Goal: Transaction & Acquisition: Book appointment/travel/reservation

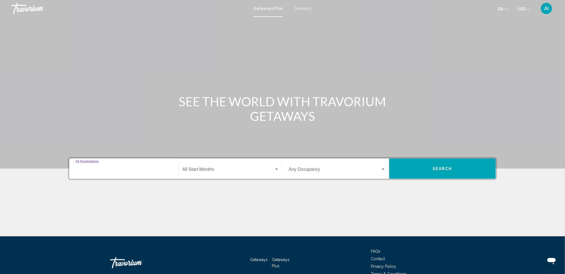
click at [106, 168] on input "Destination All Destinations" at bounding box center [124, 170] width 97 height 5
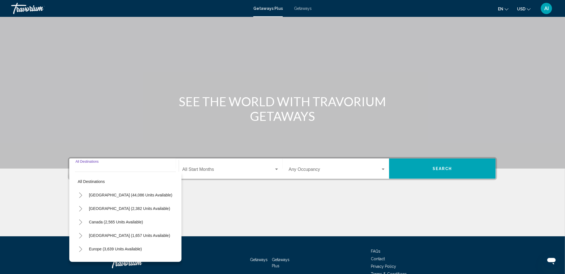
scroll to position [31, 0]
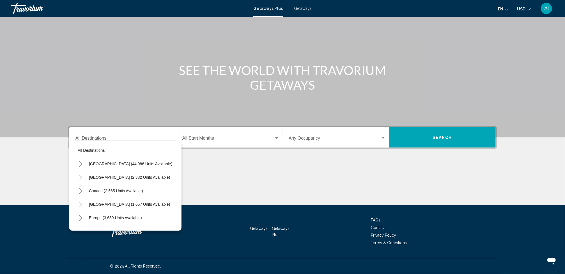
click at [159, 111] on div "Main content" at bounding box center [282, 53] width 565 height 168
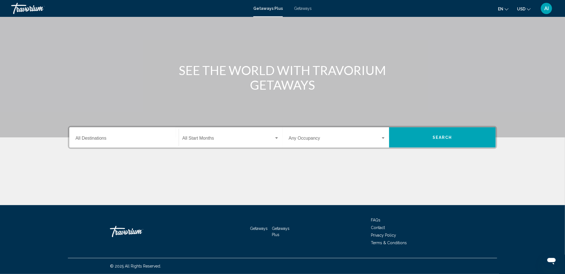
click at [302, 11] on div "Getaways Plus Getaways en English Español Français Italiano Português русский U…" at bounding box center [282, 9] width 565 height 12
click at [304, 8] on span "Getaways" at bounding box center [303, 8] width 18 height 4
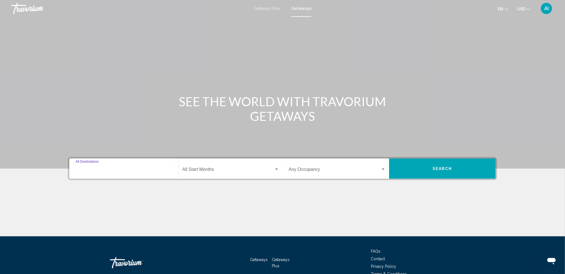
click at [103, 169] on input "Destination All Destinations" at bounding box center [124, 170] width 97 height 5
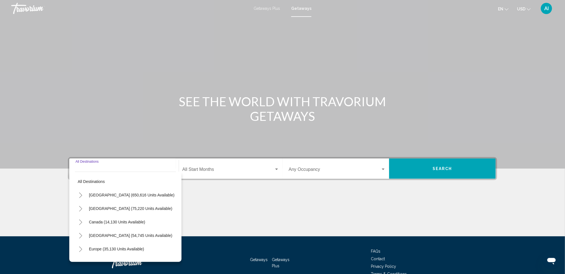
scroll to position [31, 0]
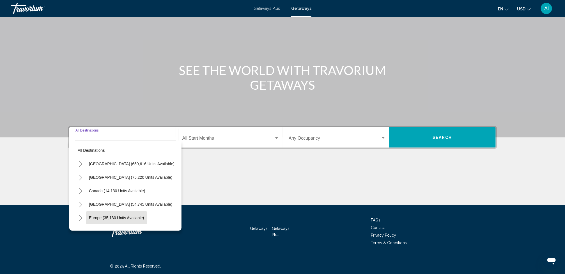
click at [116, 214] on button "Europe (35,130 units available)" at bounding box center [116, 217] width 61 height 13
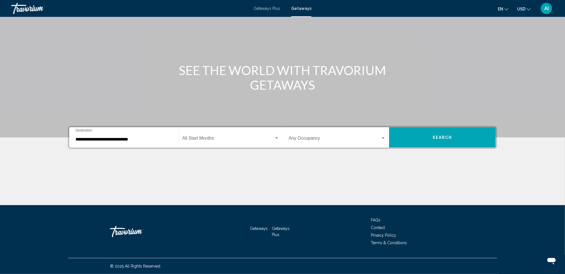
click at [120, 142] on div "**********" at bounding box center [124, 138] width 97 height 18
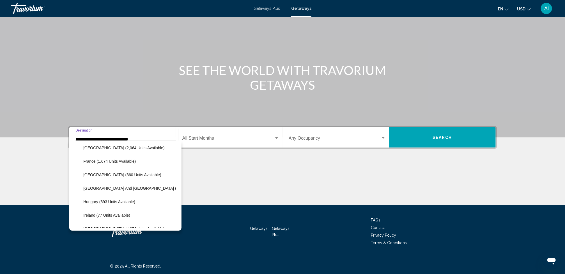
scroll to position [161, 0]
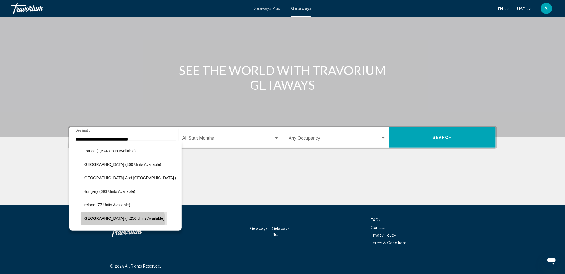
click at [122, 219] on span "[GEOGRAPHIC_DATA] (4,256 units available)" at bounding box center [123, 218] width 81 height 4
type input "**********"
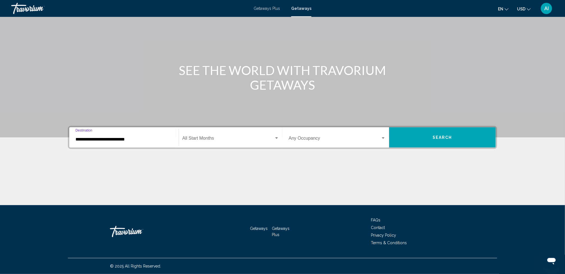
click at [224, 140] on span "Search widget" at bounding box center [228, 139] width 92 height 5
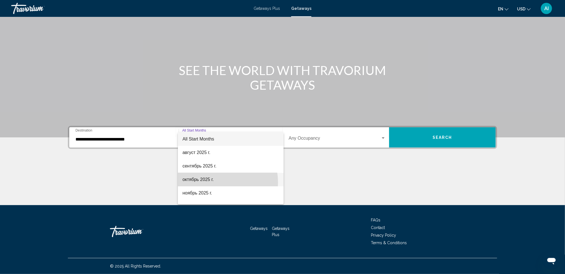
click at [212, 182] on span "октябрь 2025 г." at bounding box center [230, 179] width 97 height 13
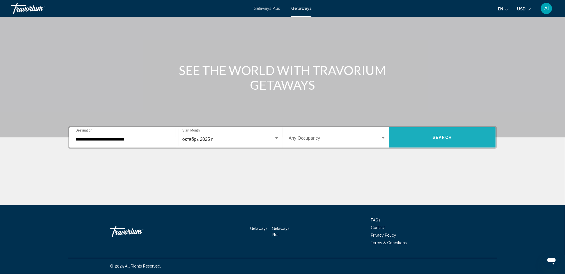
click at [431, 139] on button "Search" at bounding box center [442, 137] width 107 height 20
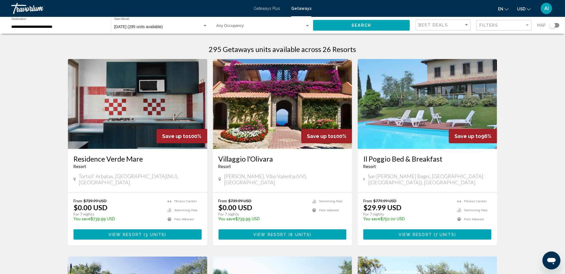
click at [558, 24] on div "Search widget" at bounding box center [555, 25] width 10 height 4
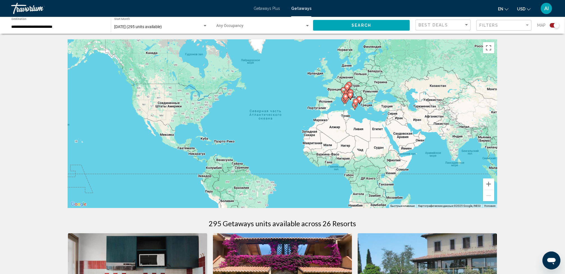
click at [344, 102] on gmp-advanced-marker "Main content" at bounding box center [346, 100] width 6 height 8
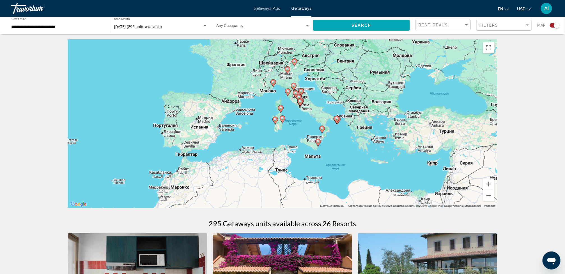
click at [282, 120] on icon "Main content" at bounding box center [282, 119] width 5 height 7
type input "**********"
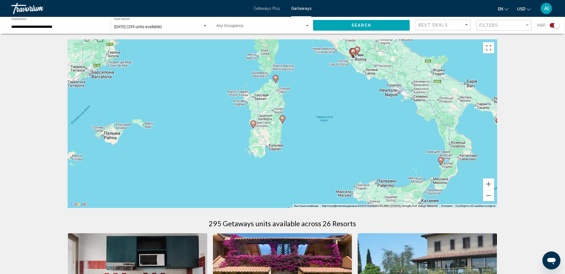
click at [282, 120] on icon "Main content" at bounding box center [282, 119] width 5 height 7
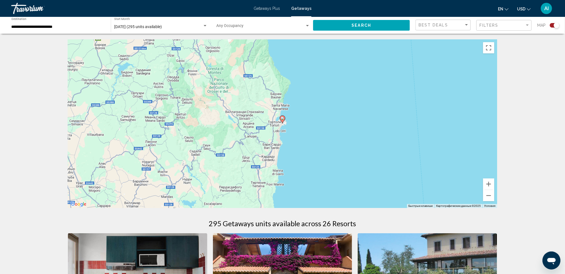
click at [282, 120] on icon "Main content" at bounding box center [282, 119] width 5 height 7
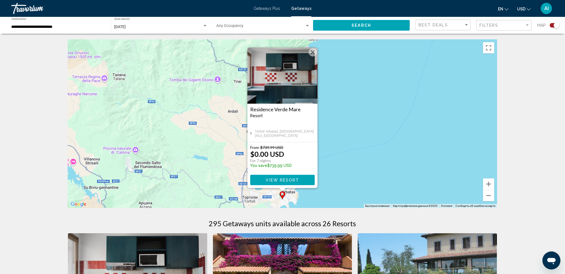
click at [291, 178] on span "View Resort" at bounding box center [282, 180] width 33 height 4
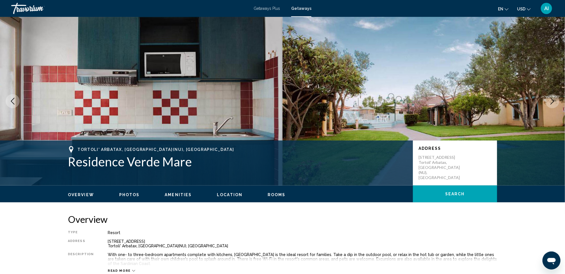
drag, startPoint x: 291, startPoint y: 177, endPoint x: 289, endPoint y: 227, distance: 49.7
click at [289, 227] on div "Overview Type Resort All-Inclusive No All-Inclusive Address [STREET_ADDRESS] De…" at bounding box center [282, 242] width 429 height 59
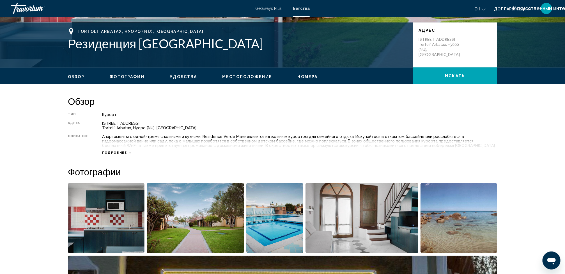
scroll to position [109, 0]
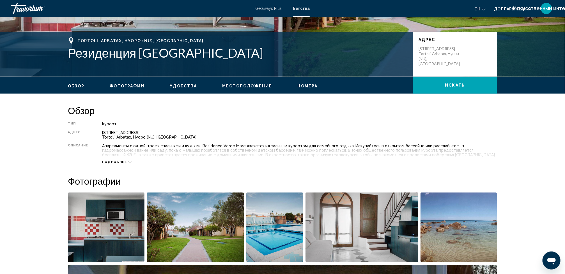
click at [124, 162] on span "Подробнее" at bounding box center [114, 162] width 25 height 4
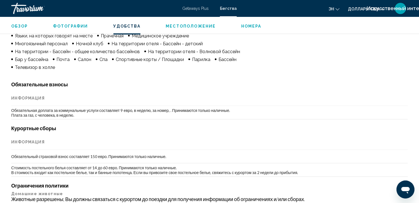
scroll to position [526, 0]
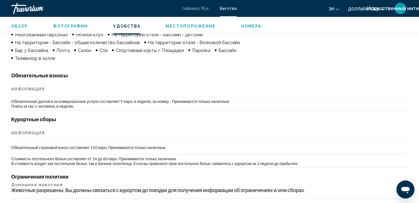
click at [244, 26] on span "Номера" at bounding box center [251, 26] width 20 height 4
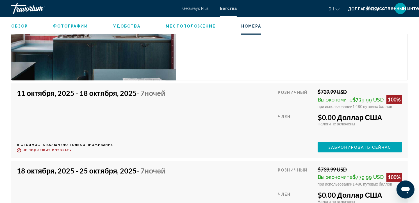
scroll to position [1133, 0]
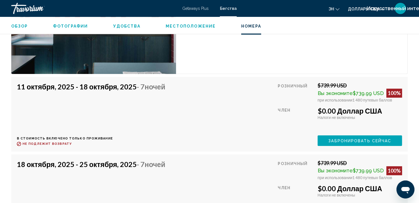
click at [330, 138] on span "Забронировать сейчас" at bounding box center [359, 140] width 63 height 4
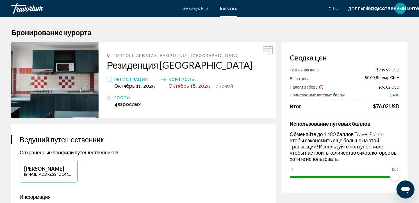
click at [319, 87] on icon "Показать отказ от ответственности за налоги и сборы" at bounding box center [321, 87] width 4 height 4
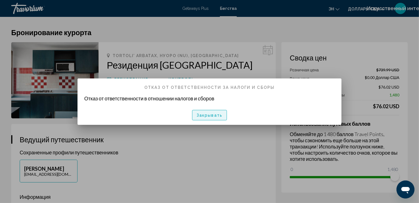
click at [215, 113] on span "Закрывать" at bounding box center [209, 115] width 26 height 4
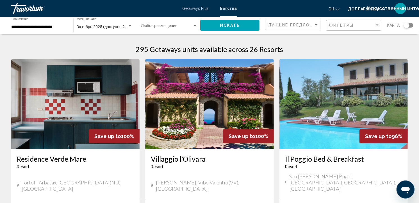
click at [411, 24] on div "Виджет поиска" at bounding box center [409, 25] width 10 height 4
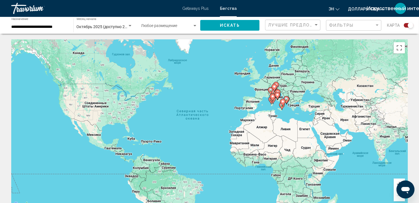
click at [271, 101] on gmp-advanced-marker "Основное содержание" at bounding box center [273, 97] width 6 height 8
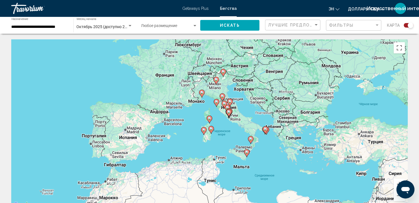
click at [204, 130] on image "Основное содержание" at bounding box center [203, 129] width 3 height 3
type input "**********"
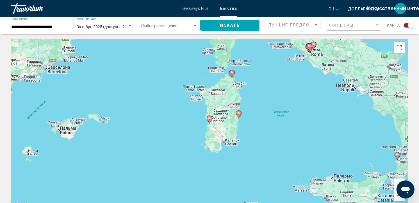
click at [208, 121] on icon "Основное содержание" at bounding box center [209, 119] width 5 height 7
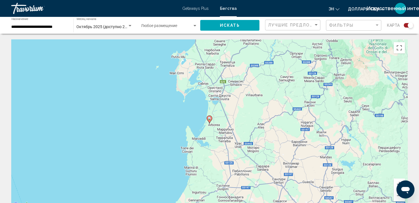
click at [208, 121] on icon "Основное содержание" at bounding box center [209, 119] width 5 height 7
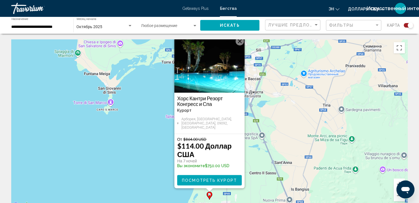
click at [212, 178] on span "Посмотреть курорт" at bounding box center [209, 180] width 55 height 4
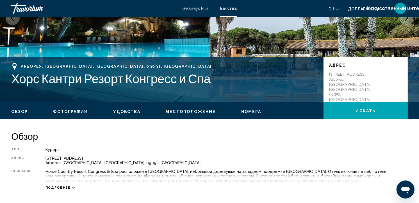
scroll to position [153, 0]
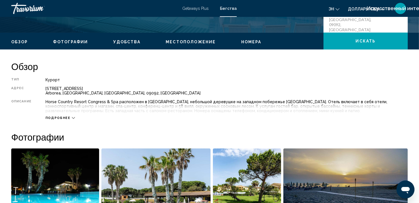
click at [246, 41] on span "Номера" at bounding box center [251, 42] width 20 height 4
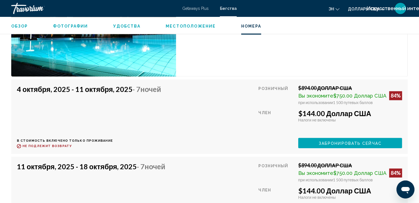
scroll to position [1046, 0]
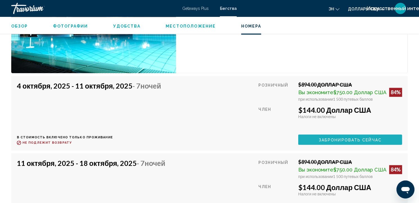
click at [322, 142] on span "Забронировать сейчас" at bounding box center [350, 139] width 63 height 4
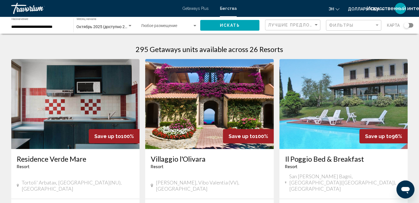
click at [411, 24] on div "Виджет поиска" at bounding box center [409, 25] width 10 height 4
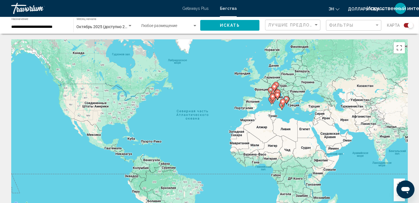
click at [272, 100] on gmp-advanced-marker "Основное содержание" at bounding box center [273, 97] width 6 height 8
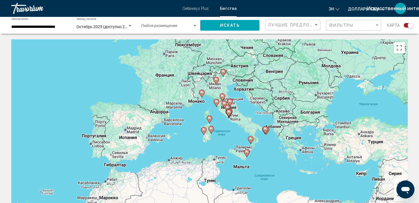
click at [208, 116] on icon "Основное содержание" at bounding box center [209, 119] width 5 height 7
type input "**********"
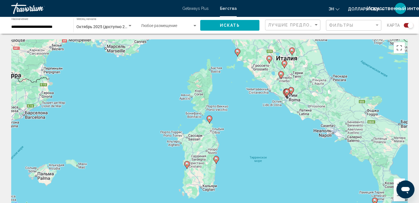
click at [208, 116] on icon "Основное содержание" at bounding box center [209, 119] width 5 height 7
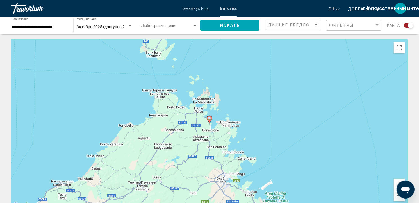
click at [208, 116] on icon "Основное содержание" at bounding box center [209, 119] width 5 height 7
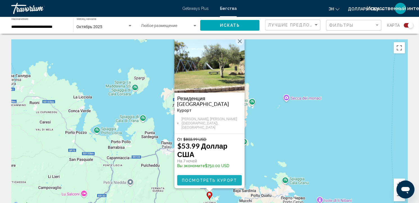
click at [221, 178] on span "Посмотреть курорт" at bounding box center [209, 180] width 55 height 4
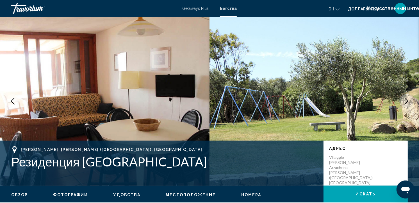
click at [248, 196] on span "Номера" at bounding box center [251, 194] width 20 height 4
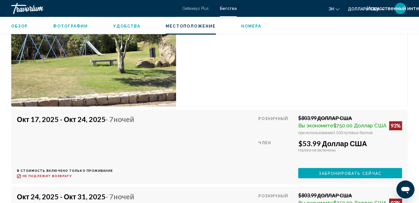
scroll to position [1084, 0]
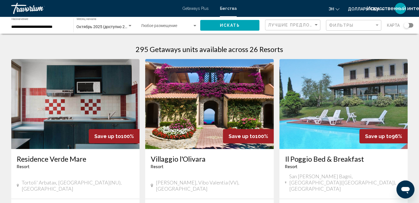
click at [411, 24] on div "Виджет поиска" at bounding box center [409, 25] width 10 height 4
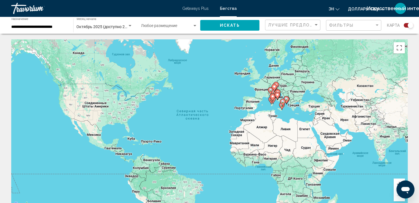
click at [273, 102] on icon "Основное содержание" at bounding box center [272, 99] width 5 height 7
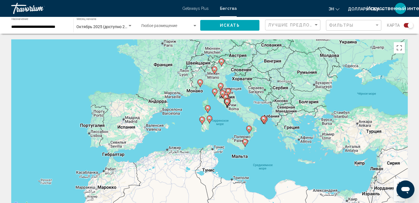
click at [211, 120] on icon "Основное содержание" at bounding box center [209, 119] width 5 height 7
type input "**********"
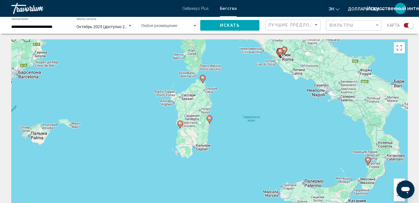
click at [211, 120] on icon "Основное содержание" at bounding box center [209, 119] width 5 height 7
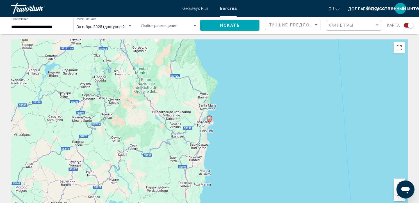
click at [211, 120] on icon "Основное содержание" at bounding box center [209, 119] width 5 height 7
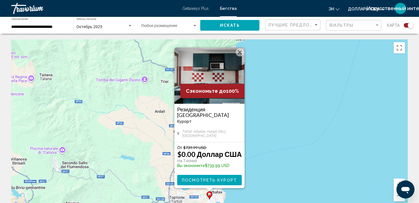
click at [218, 180] on span "Посмотреть курорт" at bounding box center [209, 180] width 55 height 4
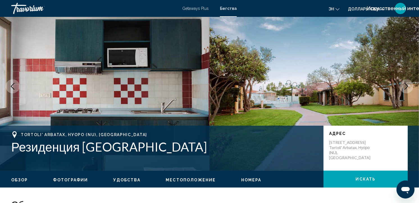
scroll to position [60, 0]
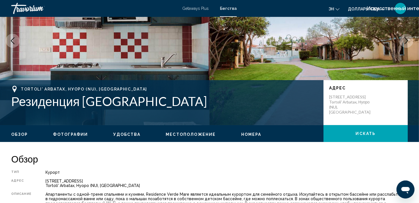
click at [81, 132] on span "Фотографии" at bounding box center [70, 134] width 35 height 4
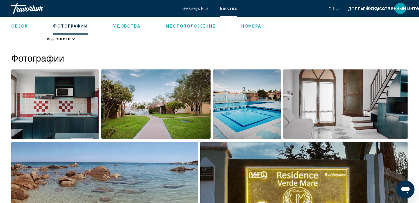
scroll to position [250, 0]
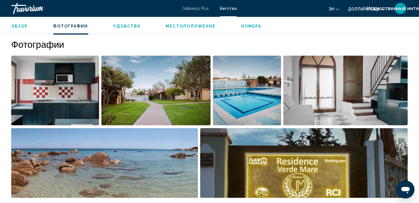
click at [244, 26] on span "Номера" at bounding box center [251, 26] width 20 height 4
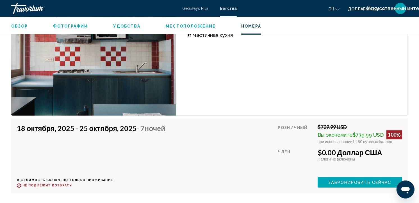
scroll to position [1090, 0]
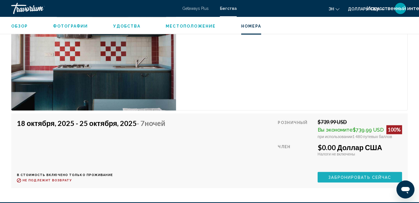
click at [334, 175] on span "Забронировать сейчас" at bounding box center [359, 177] width 63 height 4
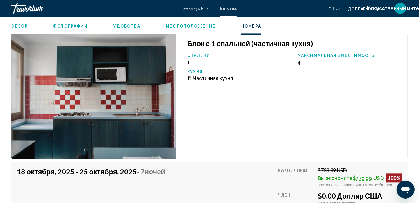
scroll to position [1067, 0]
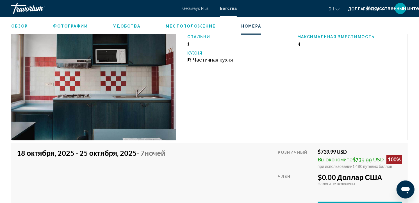
click at [195, 9] on span "Getaways Plus" at bounding box center [195, 8] width 26 height 4
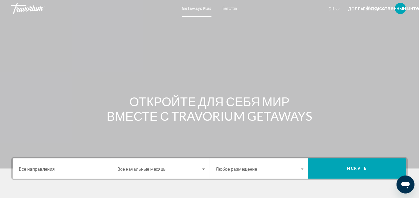
click at [54, 170] on input "Destination Все направления" at bounding box center [63, 170] width 89 height 5
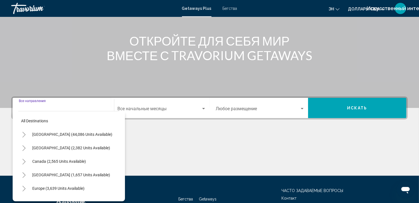
scroll to position [102, 0]
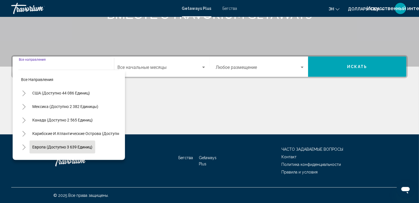
click at [70, 148] on span "Европа (доступно 3 639 единиц)" at bounding box center [62, 147] width 60 height 4
type input "**********"
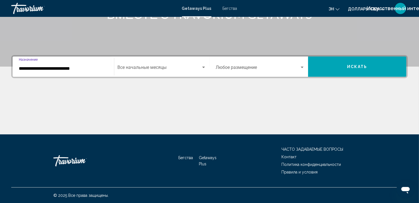
click at [132, 68] on span "Виджет поиска" at bounding box center [160, 68] width 84 height 5
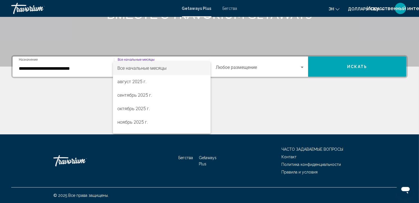
click at [329, 71] on div at bounding box center [209, 101] width 419 height 203
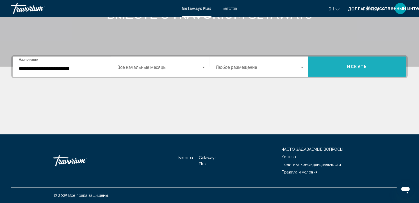
click at [340, 67] on button "Искать" at bounding box center [357, 66] width 99 height 20
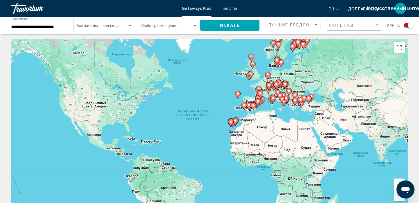
click at [271, 103] on gmp-advanced-marker "Основное содержание" at bounding box center [273, 99] width 6 height 8
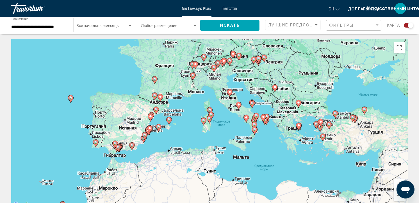
click at [206, 121] on icon "Основное содержание" at bounding box center [204, 121] width 6 height 8
type input "**********"
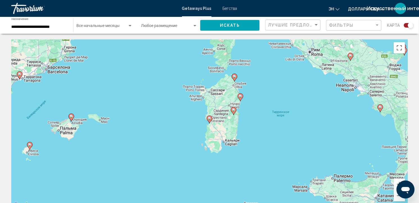
click at [232, 109] on image "Основное содержание" at bounding box center [233, 109] width 3 height 3
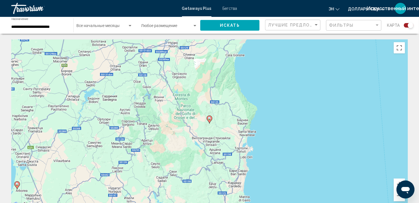
click at [209, 119] on image "Основное содержание" at bounding box center [209, 117] width 3 height 3
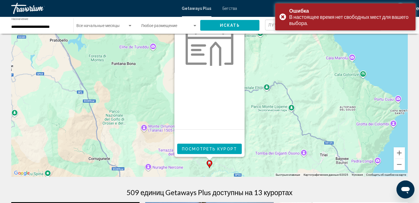
scroll to position [31, 0]
click at [216, 149] on span "Посмотреть курорт" at bounding box center [209, 148] width 55 height 4
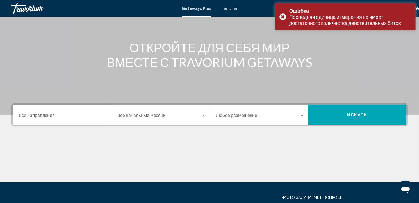
scroll to position [77, 0]
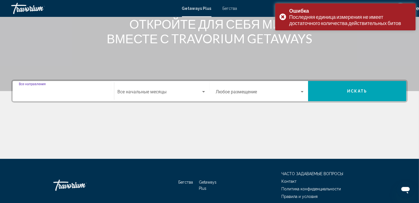
click at [52, 90] on input "Destination Все направления" at bounding box center [63, 92] width 89 height 5
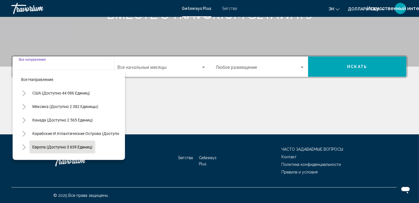
click at [83, 146] on span "Европа (доступно 3 639 единиц)" at bounding box center [62, 147] width 60 height 4
type input "**********"
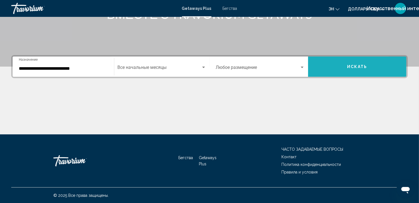
click at [327, 70] on button "Искать" at bounding box center [357, 66] width 99 height 20
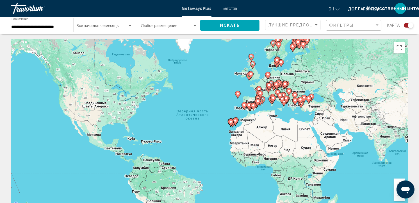
click at [286, 97] on image "Основное содержание" at bounding box center [285, 98] width 3 height 3
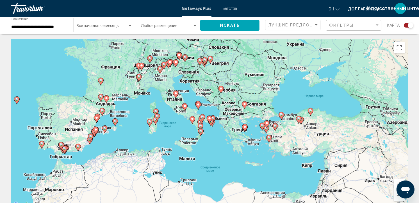
click at [149, 120] on image "Основное содержание" at bounding box center [149, 121] width 3 height 3
type input "**********"
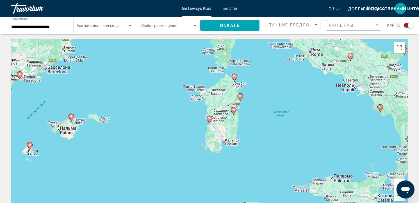
click at [209, 120] on icon "Основное содержание" at bounding box center [209, 119] width 5 height 7
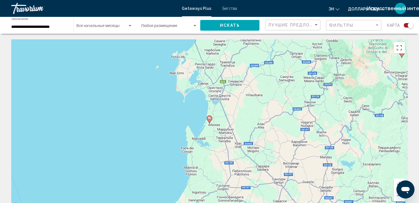
click at [209, 120] on icon "Основное содержание" at bounding box center [209, 119] width 5 height 7
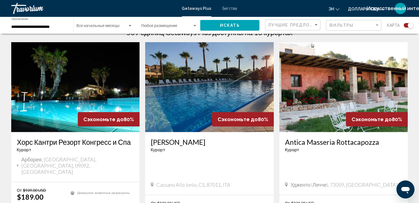
scroll to position [189, 0]
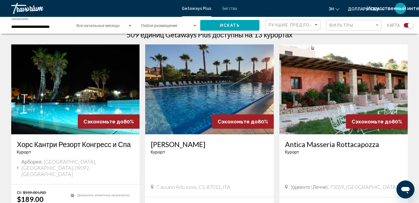
click at [199, 110] on img "Основное содержание" at bounding box center [209, 89] width 128 height 90
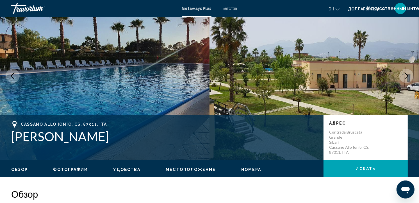
scroll to position [60, 0]
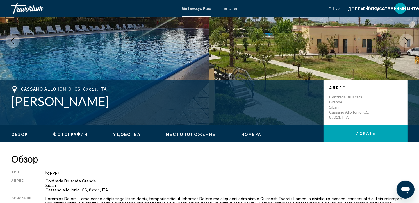
click at [248, 132] on span "Номера" at bounding box center [251, 134] width 20 height 4
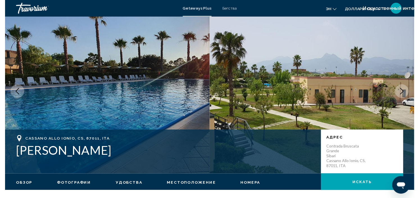
scroll to position [0, 0]
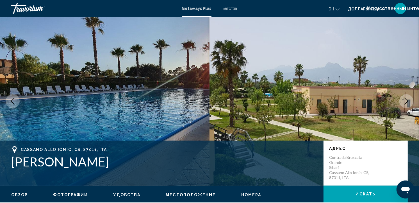
click at [228, 10] on span "Бегства" at bounding box center [230, 8] width 15 height 4
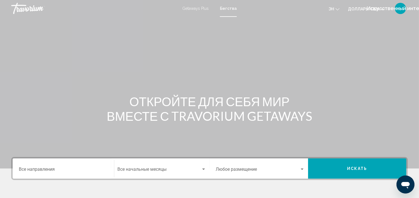
click at [193, 166] on div "Start Month Все начальные месяцы" at bounding box center [162, 169] width 89 height 18
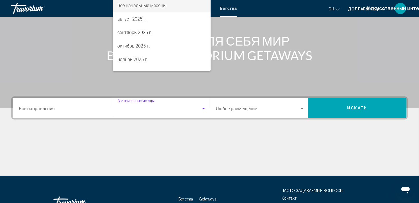
scroll to position [102, 0]
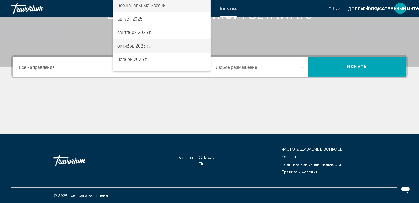
click at [161, 46] on span "октябрь 2025 г." at bounding box center [161, 45] width 89 height 13
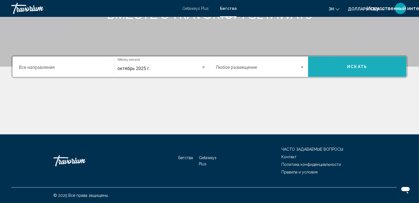
click at [335, 68] on button "Искать" at bounding box center [357, 66] width 99 height 20
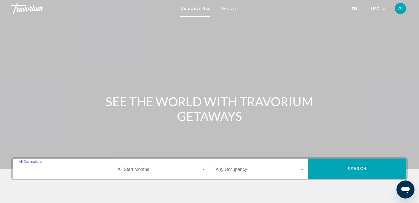
click at [55, 168] on input "Destination All Destinations" at bounding box center [63, 170] width 89 height 5
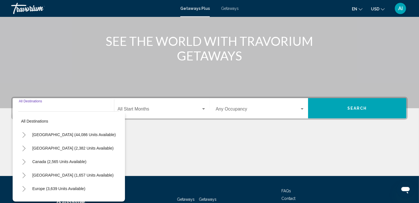
scroll to position [102, 0]
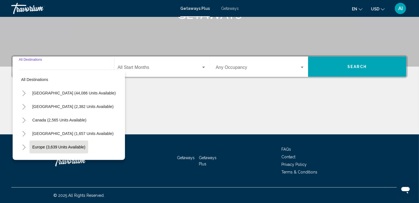
click at [76, 145] on span "Europe (3,639 units available)" at bounding box center [58, 147] width 53 height 4
type input "**********"
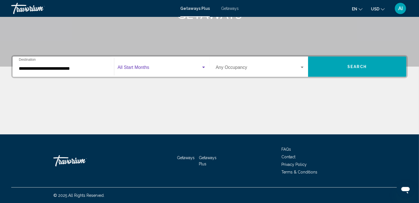
click at [133, 68] on span "Search widget" at bounding box center [160, 68] width 84 height 5
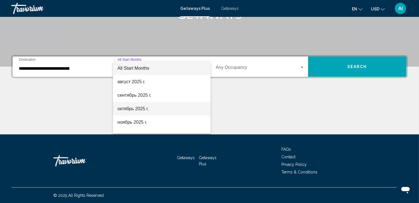
click at [144, 110] on span "октябрь 2025 г." at bounding box center [161, 108] width 89 height 13
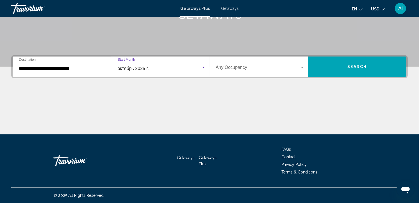
click at [332, 62] on button "Search" at bounding box center [357, 66] width 99 height 20
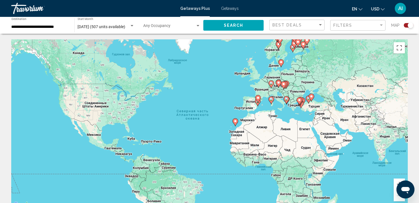
click at [271, 99] on image "Main content" at bounding box center [270, 98] width 3 height 3
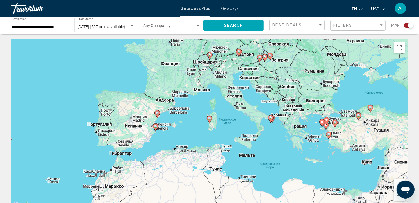
click at [208, 119] on image "Main content" at bounding box center [209, 117] width 3 height 3
type input "**********"
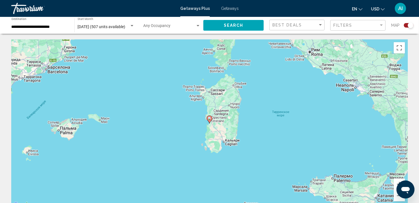
click at [208, 119] on image "Main content" at bounding box center [209, 117] width 3 height 3
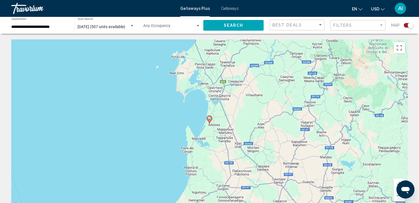
click at [208, 119] on image "Main content" at bounding box center [209, 117] width 3 height 3
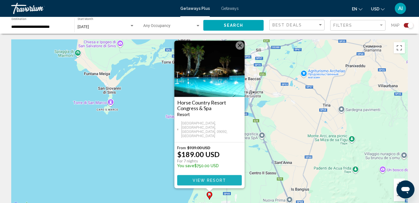
click at [215, 181] on span "View Resort" at bounding box center [209, 180] width 33 height 4
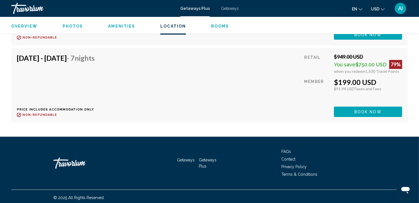
scroll to position [1551, 0]
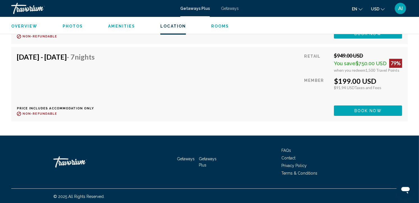
click at [228, 7] on span "Getaways" at bounding box center [230, 8] width 18 height 4
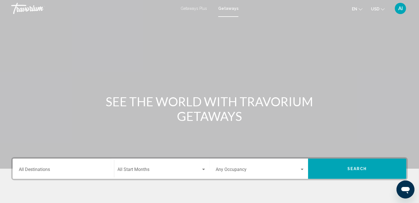
click at [69, 163] on div "Destination All Destinations" at bounding box center [63, 169] width 89 height 18
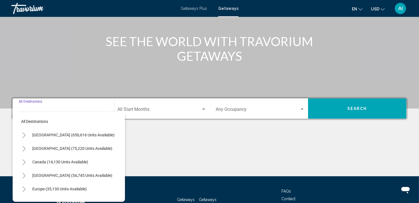
scroll to position [102, 0]
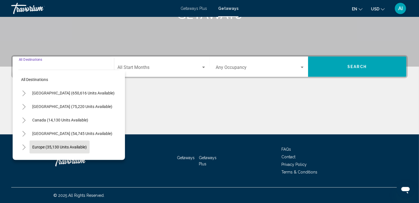
click at [71, 146] on span "Europe (35,130 units available)" at bounding box center [59, 147] width 54 height 4
type input "**********"
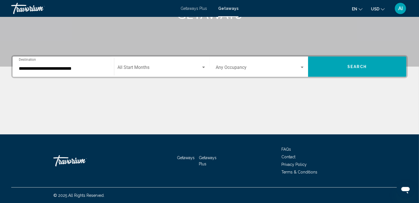
click at [177, 72] on div "Start Month All Start Months" at bounding box center [162, 67] width 89 height 18
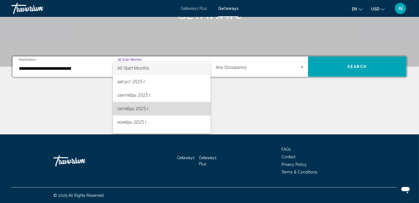
click at [175, 104] on span "октябрь 2025 г." at bounding box center [161, 108] width 89 height 13
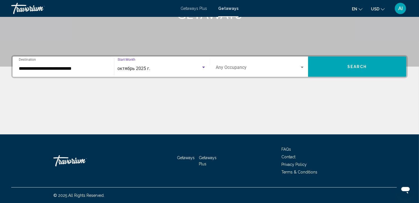
click at [335, 62] on button "Search" at bounding box center [357, 66] width 99 height 20
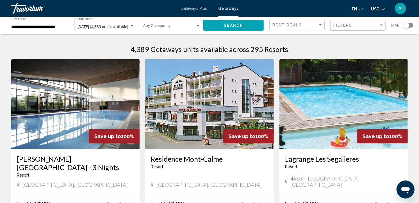
click at [410, 25] on div "Search widget" at bounding box center [409, 25] width 10 height 4
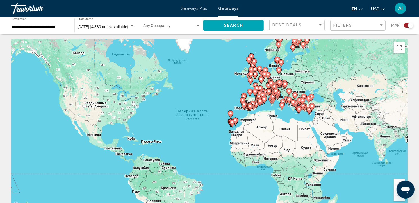
click at [361, 131] on div "Чтобы активировать перетаскивание с помощью клавиатуры, нажмите Alt + Ввод. Пос…" at bounding box center [209, 123] width 396 height 168
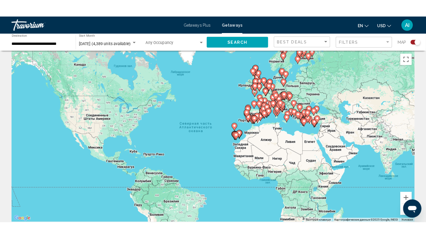
scroll to position [12, 0]
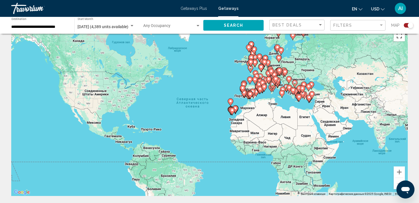
drag, startPoint x: 397, startPoint y: 37, endPoint x: 398, endPoint y: 60, distance: 23.0
click at [397, 37] on button "Включить полноэкранный режим" at bounding box center [399, 35] width 11 height 11
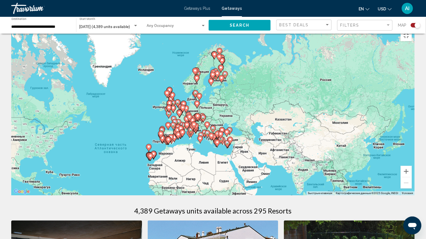
drag, startPoint x: 366, startPoint y: 127, endPoint x: 280, endPoint y: 173, distance: 97.7
click at [280, 173] on div "Чтобы активировать перетаскивание с помощью клавиатуры, нажмите Alt + Ввод. Пос…" at bounding box center [212, 111] width 403 height 168
click at [412, 177] on button "Увеличить" at bounding box center [406, 171] width 11 height 11
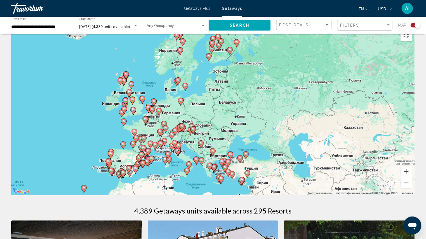
click at [412, 177] on button "Увеличить" at bounding box center [406, 171] width 11 height 11
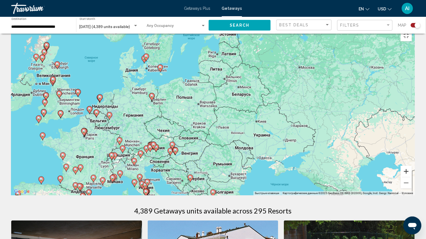
click at [412, 177] on button "Увеличить" at bounding box center [406, 171] width 11 height 11
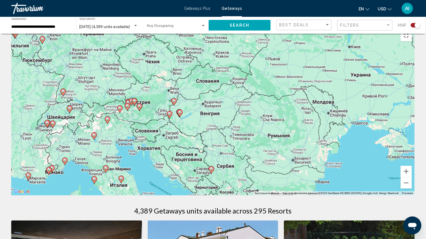
drag, startPoint x: 307, startPoint y: 185, endPoint x: 354, endPoint y: 96, distance: 100.7
click at [354, 96] on div "Чтобы активировать перетаскивание с помощью клавиатуры, нажмите Alt + Ввод. Пос…" at bounding box center [212, 111] width 403 height 168
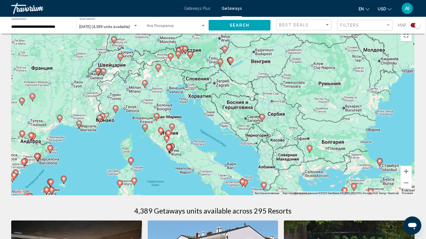
drag, startPoint x: 195, startPoint y: 154, endPoint x: 240, endPoint y: 106, distance: 66.1
click at [240, 106] on div "Чтобы активировать перетаскивание с помощью клавиатуры, нажмите Alt + Ввод. Пос…" at bounding box center [212, 111] width 403 height 168
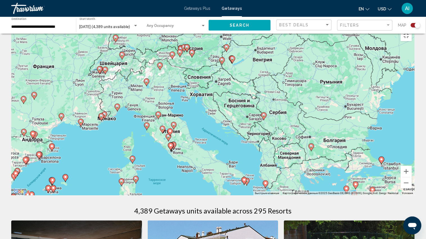
drag, startPoint x: 240, startPoint y: 106, endPoint x: 253, endPoint y: 82, distance: 26.8
click at [251, 83] on div "Чтобы активировать перетаскивание с помощью клавиатуры, нажмите Alt + Ввод. Пос…" at bounding box center [212, 111] width 403 height 168
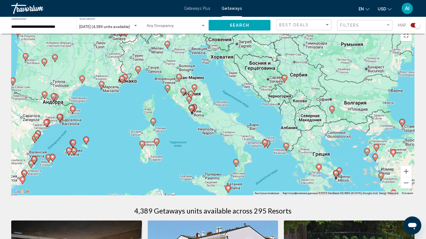
click at [179, 79] on image "Main content" at bounding box center [178, 76] width 3 height 3
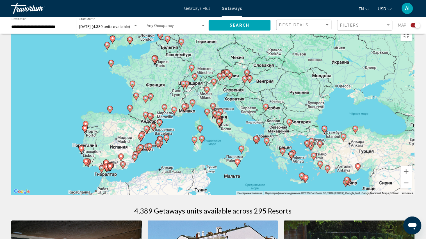
click at [214, 108] on image "Main content" at bounding box center [212, 105] width 3 height 3
type input "**********"
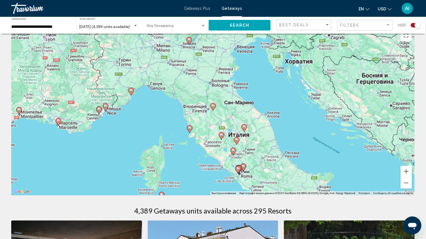
click at [214, 108] on image "Main content" at bounding box center [212, 105] width 3 height 3
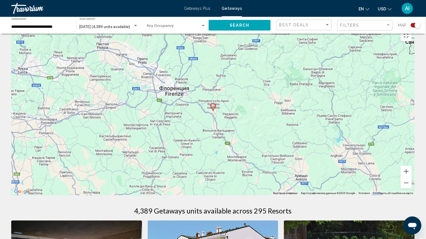
click at [214, 108] on image "Main content" at bounding box center [212, 105] width 3 height 3
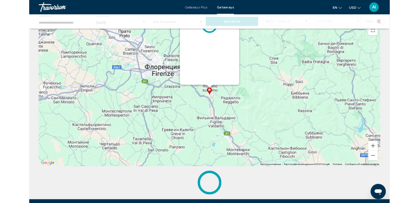
scroll to position [0, 0]
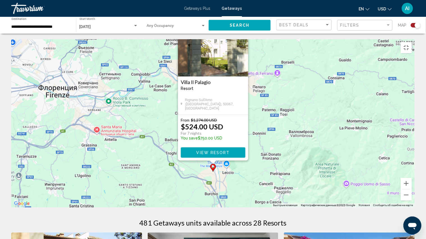
click at [267, 88] on div "Чтобы активировать перетаскивание с помощью клавиатуры, нажмите Alt + Ввод. Пос…" at bounding box center [212, 123] width 403 height 168
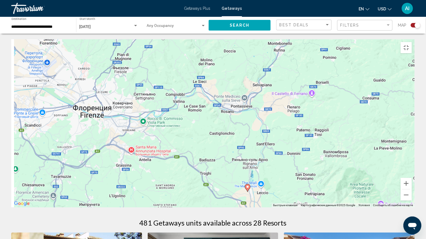
drag, startPoint x: 267, startPoint y: 88, endPoint x: 333, endPoint y: 127, distance: 76.7
click at [333, 127] on div "Чтобы активировать перетаскивание с помощью клавиатуры, нажмите Alt + Ввод. Пос…" at bounding box center [212, 123] width 403 height 168
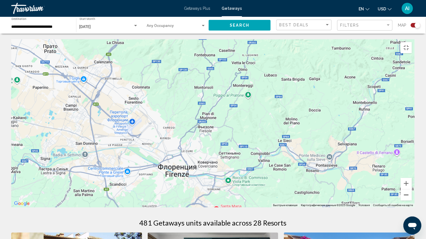
click at [412, 201] on button "Уменьшить" at bounding box center [406, 195] width 11 height 11
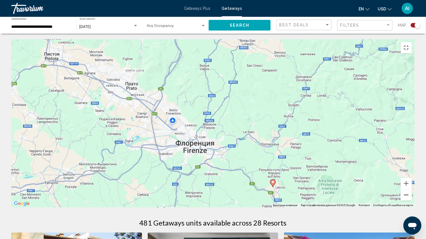
click at [412, 201] on button "Уменьшить" at bounding box center [406, 195] width 11 height 11
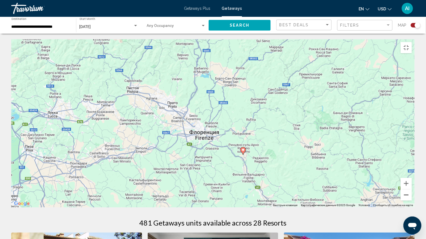
click at [412, 201] on button "Уменьшить" at bounding box center [406, 195] width 11 height 11
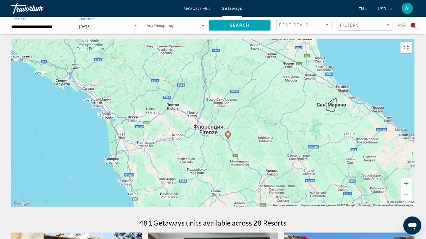
click at [412, 201] on button "Уменьшить" at bounding box center [406, 195] width 11 height 11
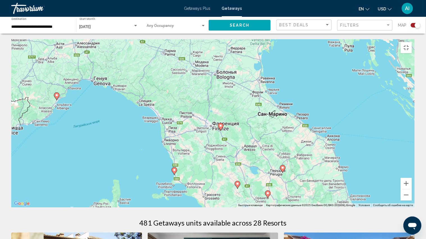
click at [173, 169] on image "Main content" at bounding box center [174, 170] width 3 height 3
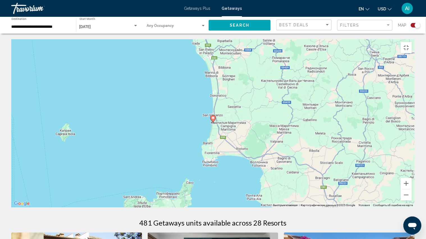
click at [212, 116] on image "Main content" at bounding box center [212, 117] width 3 height 3
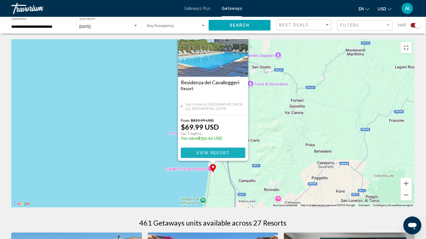
click at [223, 151] on span "View Resort" at bounding box center [212, 153] width 33 height 4
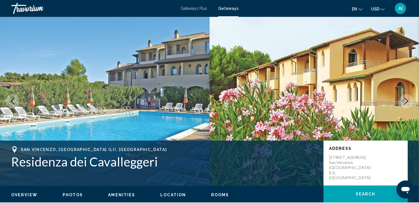
click at [29, 193] on span "Overview" at bounding box center [24, 194] width 26 height 4
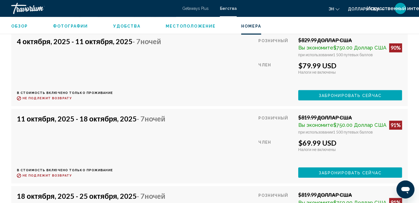
scroll to position [1311, 0]
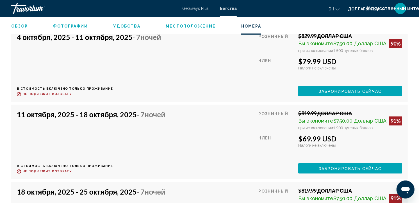
click at [332, 93] on span "Забронировать сейчас" at bounding box center [350, 91] width 63 height 4
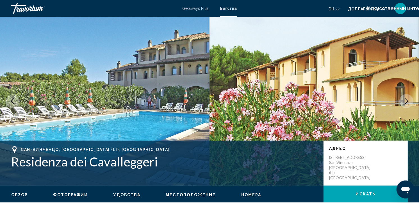
click at [184, 193] on span "Местоположение" at bounding box center [191, 194] width 50 height 4
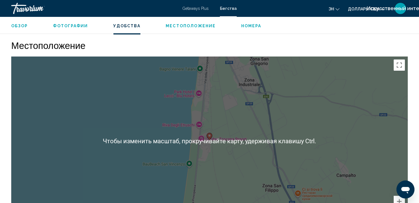
scroll to position [957, 0]
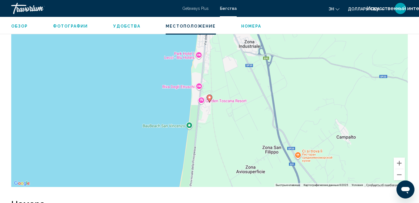
click at [227, 160] on div "Чтобы активировать перетаскивание с помощью клавиатуры, нажмите Alt + Ввод. Пос…" at bounding box center [209, 102] width 396 height 168
click at [398, 172] on button "Уменьшить" at bounding box center [399, 174] width 11 height 11
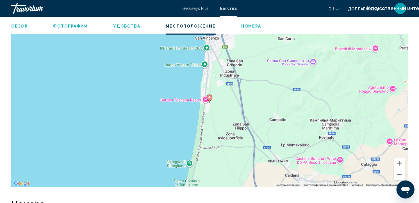
click at [398, 172] on button "Уменьшить" at bounding box center [399, 174] width 11 height 11
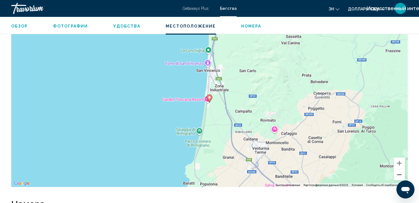
click at [398, 172] on button "Уменьшить" at bounding box center [399, 174] width 11 height 11
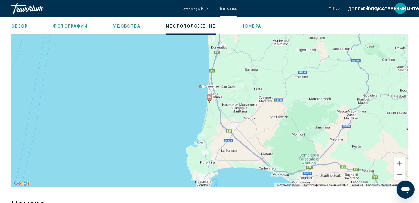
click at [398, 172] on button "Уменьшить" at bounding box center [399, 174] width 11 height 11
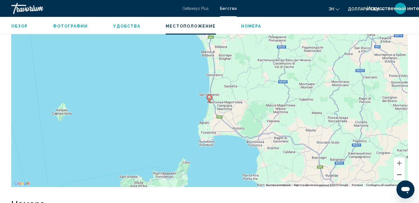
click at [398, 172] on button "Уменьшить" at bounding box center [399, 174] width 11 height 11
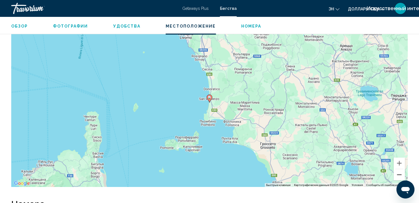
click at [398, 172] on button "Уменьшить" at bounding box center [399, 174] width 11 height 11
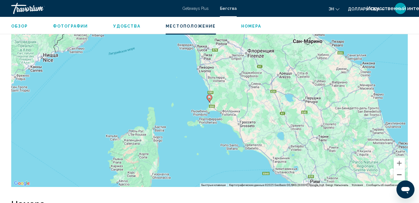
click at [398, 172] on button "Уменьшить" at bounding box center [399, 174] width 11 height 11
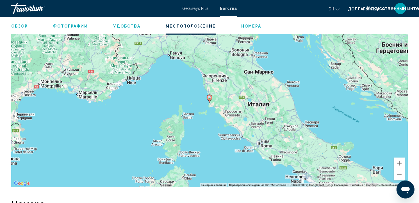
click at [18, 24] on span "Обзор" at bounding box center [19, 26] width 17 height 4
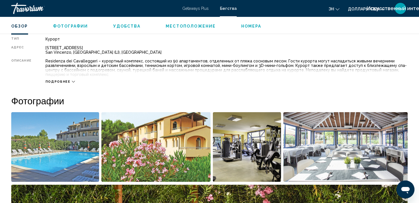
scroll to position [180, 0]
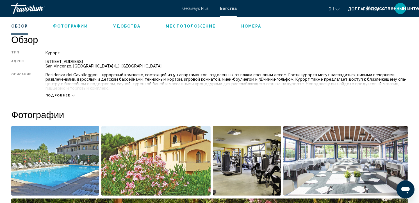
click at [65, 93] on button "Подробнее" at bounding box center [59, 95] width 29 height 4
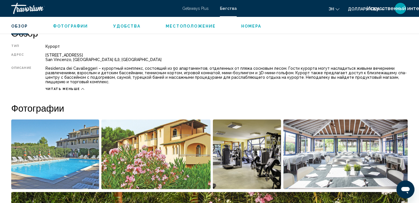
scroll to position [174, 0]
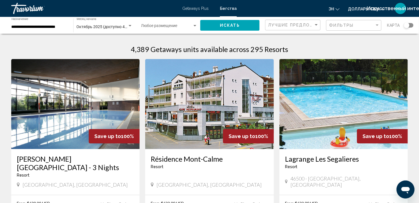
click at [410, 26] on div "Виджет поиска" at bounding box center [409, 25] width 10 height 4
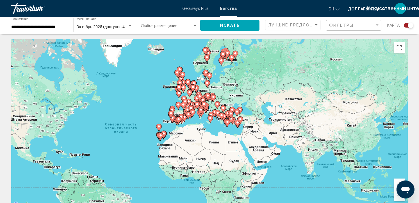
drag, startPoint x: 355, startPoint y: 102, endPoint x: 275, endPoint y: 113, distance: 81.0
click at [275, 113] on div "Чтобы активировать перетаскивание с помощью клавиатуры, нажмите Alt + Ввод. Пос…" at bounding box center [209, 123] width 396 height 168
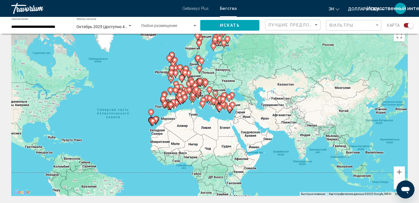
scroll to position [22, 0]
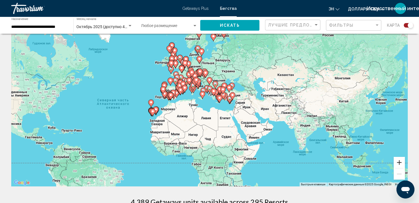
click at [397, 162] on button "Увеличить" at bounding box center [399, 162] width 11 height 11
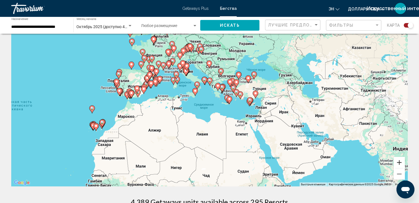
click at [400, 160] on button "Увеличить" at bounding box center [399, 162] width 11 height 11
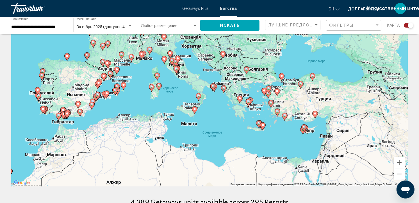
drag, startPoint x: 307, startPoint y: 128, endPoint x: 320, endPoint y: 153, distance: 28.5
click at [320, 153] on div "Чтобы активировать перетаскивание с помощью клавиатуры, нажмите Alt + Ввод. Пос…" at bounding box center [209, 102] width 396 height 168
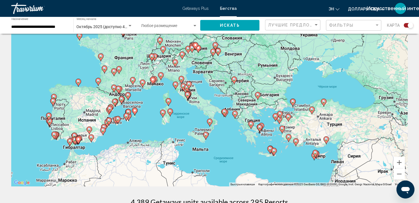
drag, startPoint x: 252, startPoint y: 103, endPoint x: 264, endPoint y: 130, distance: 29.3
click at [264, 130] on gmp-advanced-marker "Основное содержание" at bounding box center [262, 126] width 6 height 8
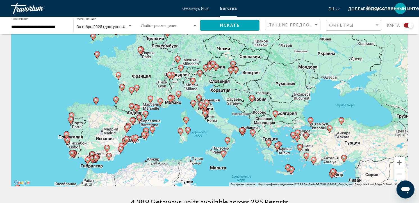
drag, startPoint x: 258, startPoint y: 118, endPoint x: 272, endPoint y: 134, distance: 21.9
click at [272, 134] on div "Чтобы активировать перетаскивание с помощью клавиатуры, нажмите Alt + Ввод. Пос…" at bounding box center [209, 102] width 396 height 168
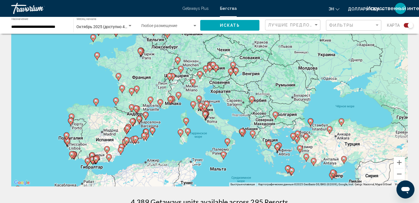
click at [193, 106] on icon "Основное содержание" at bounding box center [193, 104] width 5 height 7
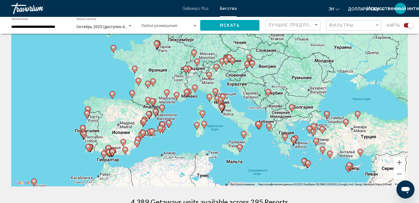
click at [210, 97] on image "Основное содержание" at bounding box center [209, 96] width 3 height 3
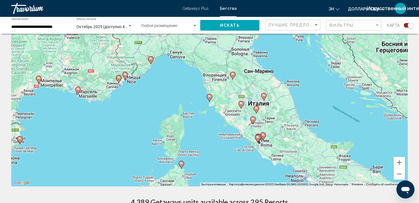
click at [210, 97] on image "Основное содержание" at bounding box center [209, 96] width 3 height 3
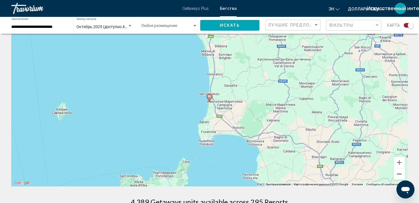
click at [402, 173] on button "Уменьшить" at bounding box center [399, 173] width 11 height 11
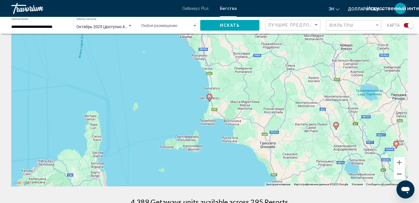
click at [402, 173] on button "Уменьшить" at bounding box center [399, 173] width 11 height 11
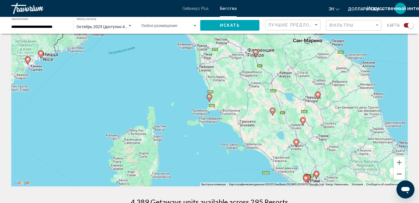
click at [402, 173] on button "Уменьшить" at bounding box center [399, 173] width 11 height 11
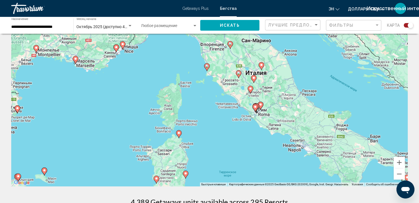
drag, startPoint x: 344, startPoint y: 133, endPoint x: 341, endPoint y: 105, distance: 27.9
click at [341, 105] on div "Чтобы активировать перетаскивание с помощью клавиатуры, нажмите Alt + Ввод. Пос…" at bounding box center [209, 102] width 396 height 168
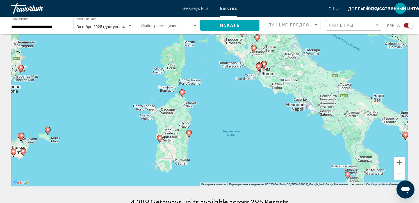
drag, startPoint x: 314, startPoint y: 120, endPoint x: 317, endPoint y: 83, distance: 36.6
click at [317, 83] on div "Чтобы активировать перетаскивание с помощью клавиатуры, нажмите Alt + Ввод. Пос…" at bounding box center [209, 102] width 396 height 168
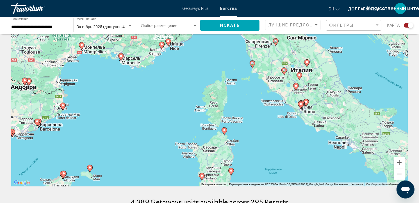
drag, startPoint x: 298, startPoint y: 97, endPoint x: 337, endPoint y: 133, distance: 53.4
click at [337, 133] on div "Чтобы активировать перетаскивание с помощью клавиатуры, нажмите Alt + Ввод. Пос…" at bounding box center [209, 102] width 396 height 168
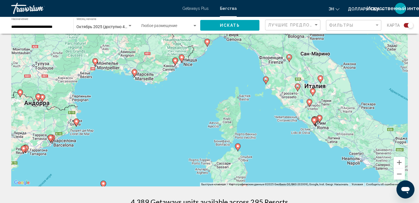
drag, startPoint x: 313, startPoint y: 124, endPoint x: 324, endPoint y: 140, distance: 19.0
click at [324, 139] on div "Чтобы активировать перетаскивание с помощью клавиатуры, нажмите Alt + Ввод. Пос…" at bounding box center [209, 102] width 396 height 168
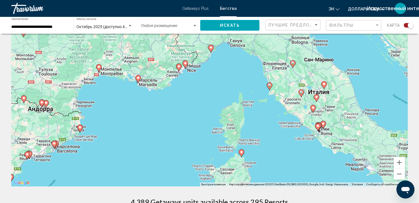
drag, startPoint x: 323, startPoint y: 140, endPoint x: 335, endPoint y: 148, distance: 14.3
click at [336, 148] on div "Чтобы активировать перетаскивание с помощью клавиатуры, нажмите Alt + Ввод. Пос…" at bounding box center [209, 102] width 396 height 168
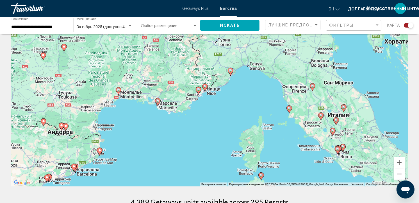
drag, startPoint x: 319, startPoint y: 145, endPoint x: 330, endPoint y: 158, distance: 16.9
click at [330, 158] on div "Чтобы активировать перетаскивание с помощью клавиатуры, нажмите Alt + Ввод. Пос…" at bounding box center [209, 102] width 396 height 168
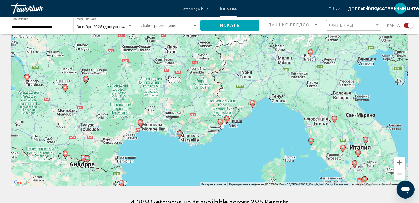
drag, startPoint x: 286, startPoint y: 126, endPoint x: 308, endPoint y: 157, distance: 38.1
click at [308, 157] on div "Чтобы активировать перетаскивание с помощью клавиатуры, нажмите Alt + Ввод. Пос…" at bounding box center [209, 102] width 396 height 168
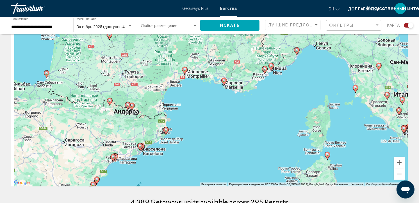
drag, startPoint x: 275, startPoint y: 153, endPoint x: 324, endPoint y: 93, distance: 77.9
click at [324, 93] on div "Чтобы активировать перетаскивание с помощью клавиатуры, нажмите Alt + Ввод. Пос…" at bounding box center [209, 102] width 396 height 168
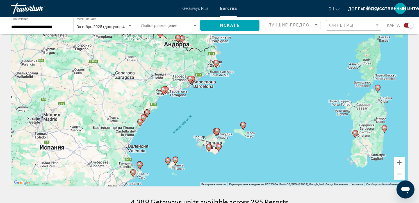
drag, startPoint x: 269, startPoint y: 133, endPoint x: 323, endPoint y: 62, distance: 89.6
click at [323, 61] on div "Чтобы активировать перетаскивание с помощью клавиатуры, нажмите Alt + Ввод. Пос…" at bounding box center [209, 102] width 396 height 168
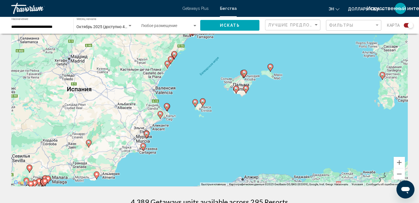
drag, startPoint x: 287, startPoint y: 94, endPoint x: 308, endPoint y: 48, distance: 50.6
click at [308, 48] on div "Чтобы активировать перетаскивание с помощью клавиатуры, нажмите Alt + Ввод. Пос…" at bounding box center [209, 102] width 396 height 168
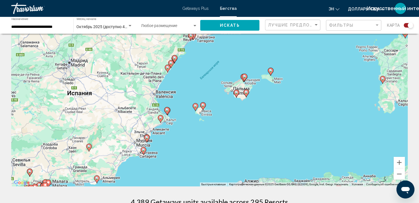
click at [143, 150] on image "Основное содержание" at bounding box center [143, 149] width 3 height 3
type input "**********"
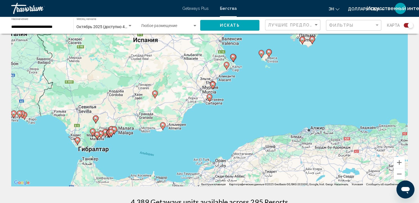
click at [210, 95] on image "Основное содержание" at bounding box center [209, 96] width 3 height 3
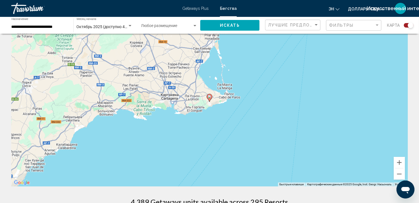
click at [210, 95] on image "Основное содержание" at bounding box center [209, 96] width 3 height 3
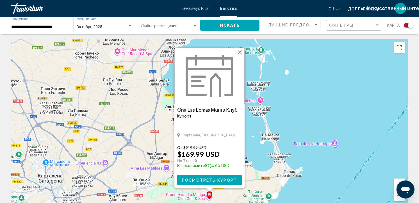
click at [253, 154] on div "Чтобы активировать перетаскивание с помощью клавиатуры, нажмите Alt + Ввод. Пос…" at bounding box center [209, 123] width 396 height 168
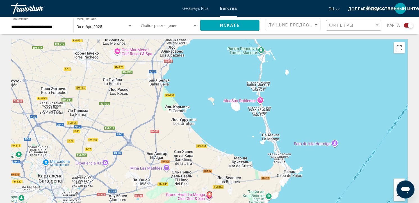
click at [395, 195] on button "Уменьшить" at bounding box center [399, 195] width 11 height 11
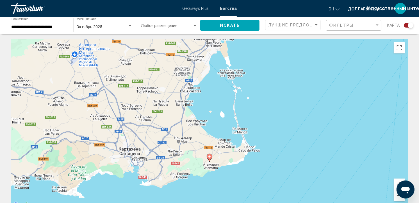
click at [395, 195] on button "Уменьшить" at bounding box center [399, 195] width 11 height 11
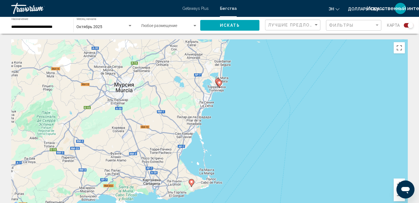
drag, startPoint x: 285, startPoint y: 105, endPoint x: 263, endPoint y: 158, distance: 57.4
click at [263, 158] on div "Чтобы активировать перетаскивание с помощью клавиатуры, нажмите Alt + Ввод. Пос…" at bounding box center [209, 123] width 396 height 168
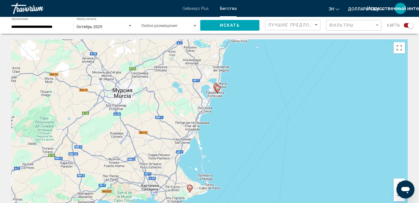
click at [218, 87] on image "Основное содержание" at bounding box center [217, 87] width 3 height 3
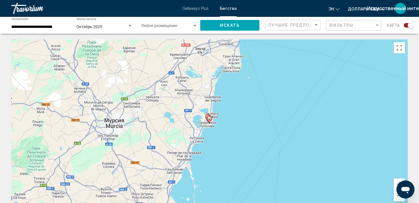
click at [210, 119] on image "Основное содержание" at bounding box center [209, 117] width 3 height 3
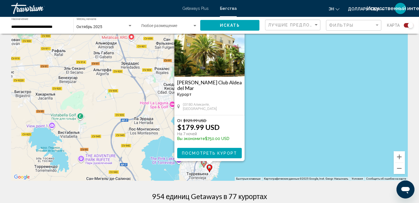
scroll to position [75, 0]
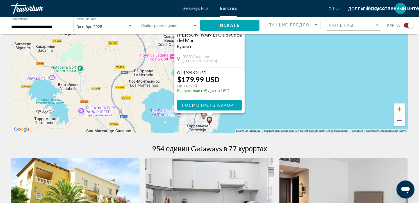
click at [203, 116] on icon "Основное содержание" at bounding box center [203, 115] width 5 height 7
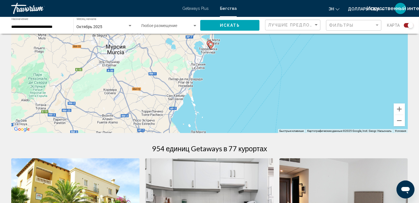
click at [201, 45] on div "Для навигации используйте клавиши со стрелками. Чтобы активировать перетаскиван…" at bounding box center [209, 48] width 396 height 168
click at [208, 41] on icon "Основное содержание" at bounding box center [209, 44] width 5 height 7
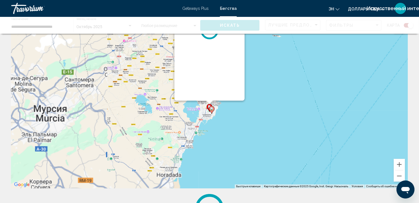
scroll to position [0, 0]
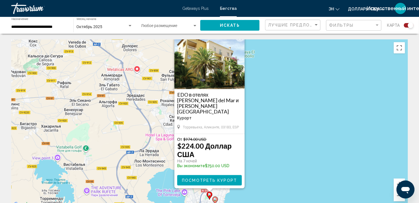
click at [271, 127] on div "Чтобы активировать перетаскивание с помощью клавиатуры, нажмите Alt + Ввод. Пос…" at bounding box center [209, 123] width 396 height 168
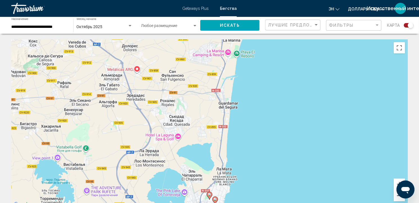
click at [397, 195] on button "Уменьшить" at bounding box center [399, 195] width 11 height 11
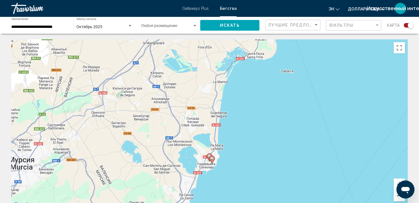
click at [397, 195] on button "Уменьшить" at bounding box center [399, 195] width 11 height 11
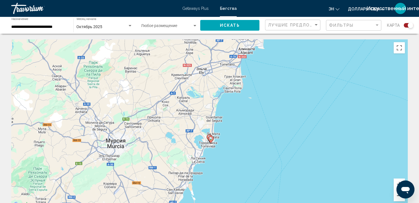
click at [397, 195] on button "Уменьшить" at bounding box center [399, 195] width 11 height 11
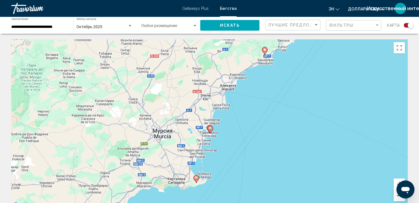
click at [397, 195] on button "Уменьшить" at bounding box center [399, 195] width 11 height 11
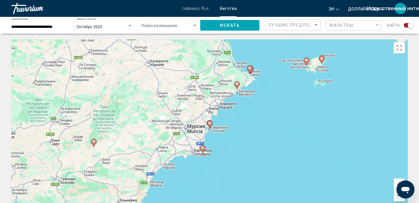
click at [397, 195] on button "Уменьшить" at bounding box center [399, 195] width 11 height 11
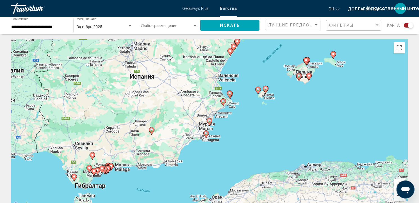
click at [397, 195] on button "Уменьшить" at bounding box center [399, 195] width 11 height 11
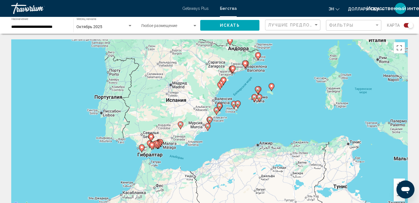
click at [140, 146] on image "Основное содержание" at bounding box center [141, 146] width 3 height 3
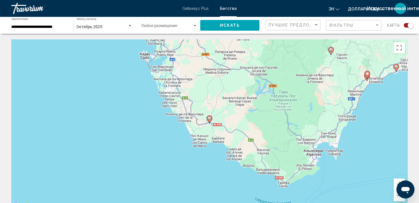
click at [210, 118] on image "Основное содержание" at bounding box center [209, 117] width 3 height 3
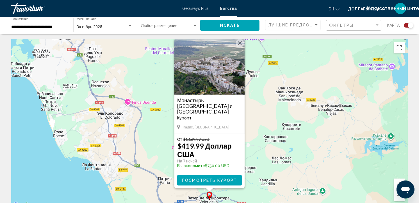
click at [256, 130] on div "Чтобы активировать перетаскивание с помощью клавиатуры, нажмите Alt + Ввод. Пос…" at bounding box center [209, 123] width 396 height 168
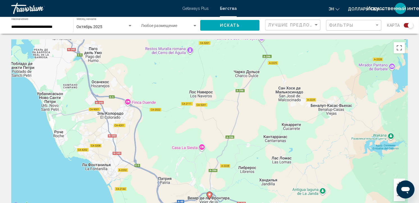
click at [220, 122] on div "Чтобы активировать перетаскивание с помощью клавиатуры, нажмите Alt + Ввод. Пос…" at bounding box center [209, 123] width 396 height 168
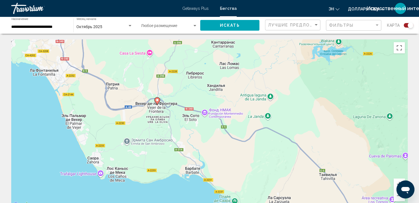
drag, startPoint x: 231, startPoint y: 161, endPoint x: 181, endPoint y: 67, distance: 106.2
click at [181, 67] on div "Чтобы активировать перетаскивание с помощью клавиатуры, нажмите Alt + Ввод. Пос…" at bounding box center [209, 123] width 396 height 168
click at [397, 46] on button "Включить полноэкранный режим" at bounding box center [399, 47] width 11 height 11
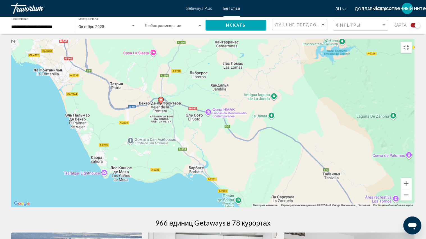
click at [412, 201] on button "Уменьшить" at bounding box center [406, 195] width 11 height 11
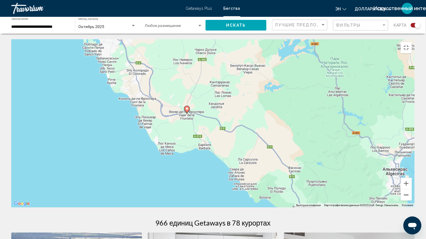
click at [412, 201] on button "Уменьшить" at bounding box center [406, 195] width 11 height 11
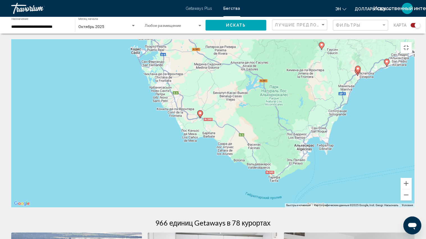
click at [321, 43] on image "Основное содержание" at bounding box center [321, 44] width 3 height 3
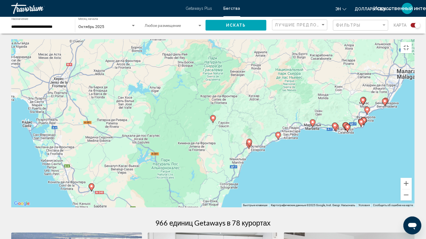
click at [213, 116] on image "Основное содержание" at bounding box center [212, 117] width 3 height 3
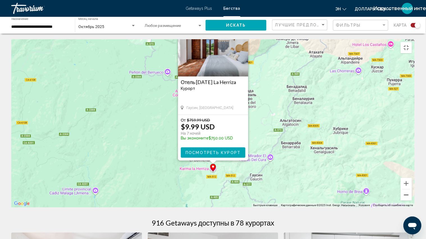
click at [412, 201] on button "Уменьшить" at bounding box center [406, 195] width 11 height 11
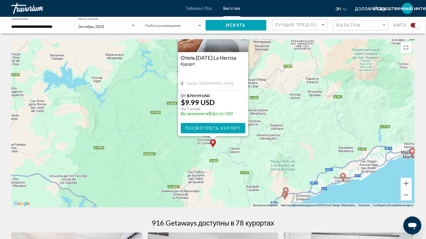
click at [385, 202] on div "Чтобы активировать перетаскивание с помощью клавиатуры, нажмите Alt + Ввод. Пос…" at bounding box center [212, 123] width 403 height 168
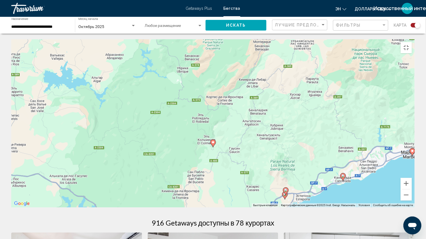
click at [342, 175] on image "Основное содержание" at bounding box center [342, 176] width 3 height 3
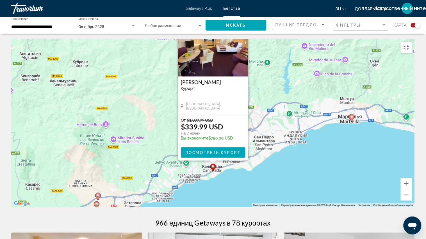
click at [275, 161] on div "Чтобы активировать перетаскивание с помощью клавиатуры, нажмите Alt + Ввод. Пос…" at bounding box center [212, 123] width 403 height 168
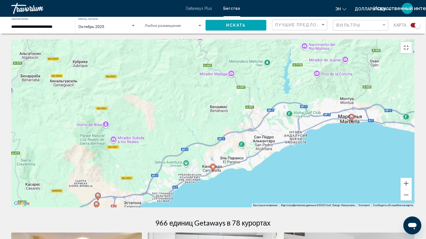
click at [99, 194] on image "Основное содержание" at bounding box center [97, 195] width 3 height 3
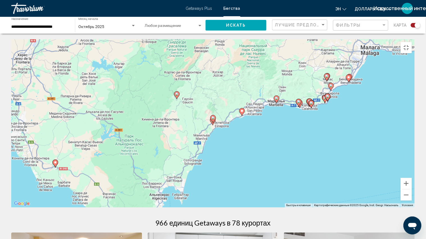
click at [298, 100] on image "Основное содержание" at bounding box center [298, 101] width 3 height 3
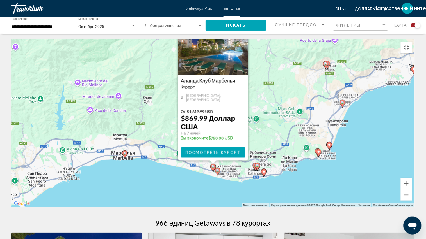
click at [217, 169] on image "Основное содержание" at bounding box center [217, 170] width 3 height 3
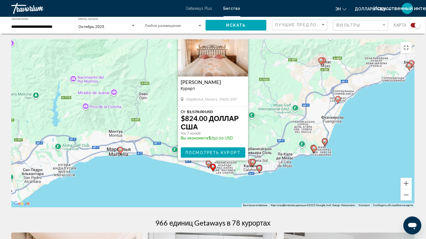
click at [260, 167] on image "Основное содержание" at bounding box center [259, 168] width 3 height 3
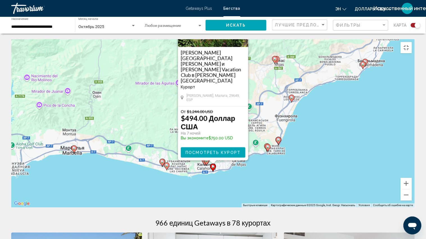
click at [206, 159] on image "Основное содержание" at bounding box center [206, 160] width 3 height 3
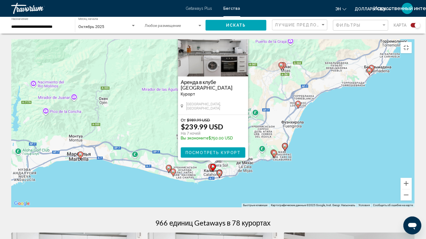
click at [209, 166] on gmp-advanced-marker "Основное содержание" at bounding box center [211, 168] width 6 height 8
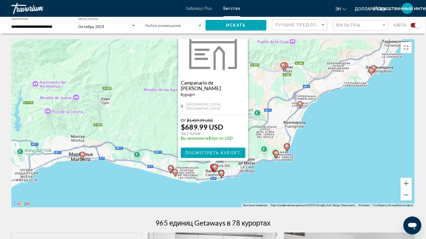
click at [276, 152] on icon "Основное содержание" at bounding box center [275, 154] width 5 height 7
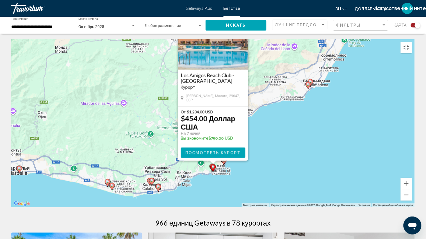
click at [209, 165] on gmp-advanced-marker "Основное содержание" at bounding box center [212, 168] width 6 height 8
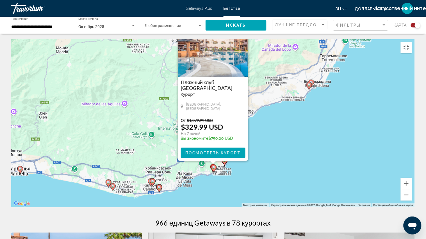
click at [223, 159] on image "Основное содержание" at bounding box center [224, 160] width 3 height 3
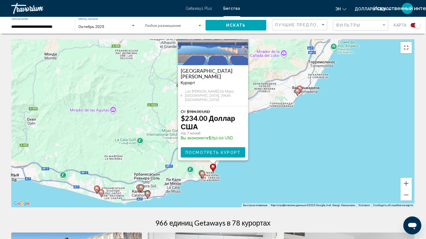
click at [263, 136] on div "Для навигации используйте клавиши со стрелками. Чтобы активировать перетаскиван…" at bounding box center [212, 123] width 403 height 168
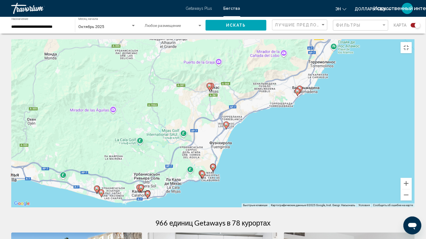
click at [209, 84] on image "Основное содержание" at bounding box center [209, 85] width 3 height 3
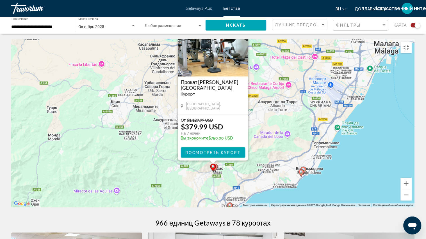
click at [217, 164] on icon "Основное содержание" at bounding box center [215, 168] width 6 height 8
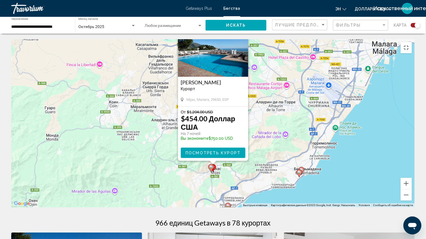
click at [225, 202] on icon "Основное содержание" at bounding box center [228, 207] width 6 height 8
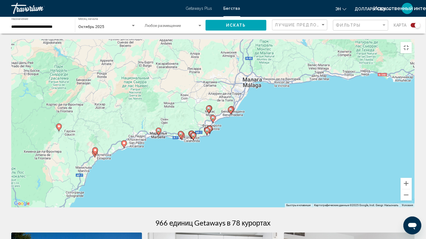
click at [211, 116] on icon "Основное содержание" at bounding box center [212, 119] width 5 height 7
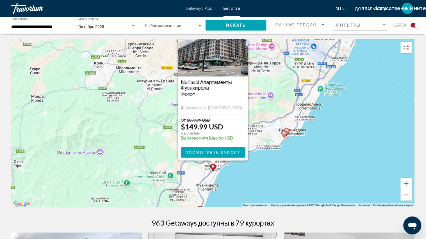
click at [283, 132] on image "Основное содержание" at bounding box center [284, 133] width 3 height 3
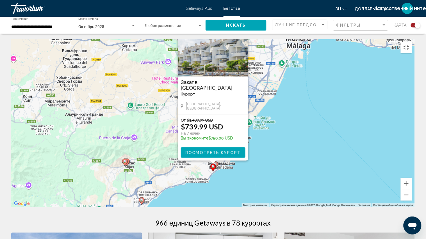
click at [216, 161] on div "Основное содержание" at bounding box center [212, 162] width 7 height 3
click at [215, 161] on div "Основное содержание" at bounding box center [212, 162] width 7 height 3
click at [223, 163] on div "Чтобы активировать перетаскивание с помощью клавиатуры, нажмите Alt + Ввод. Пос…" at bounding box center [212, 123] width 403 height 168
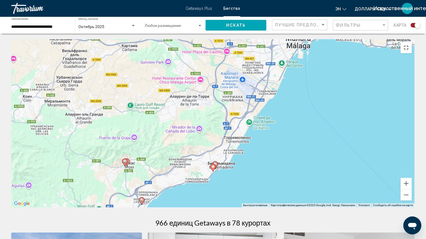
click at [217, 163] on gmp-advanced-marker "Основное содержание" at bounding box center [215, 165] width 6 height 8
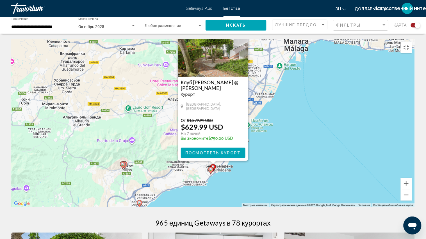
click at [267, 152] on div "Чтобы активировать перетаскивание с помощью клавиатуры, нажмите Alt + Ввод. Пос…" at bounding box center [212, 123] width 403 height 168
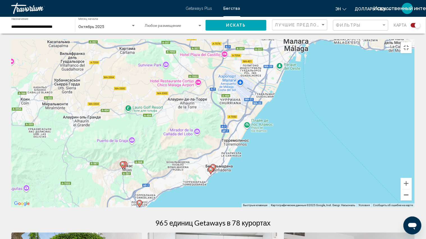
click at [412, 201] on button "Уменьшить" at bounding box center [406, 195] width 11 height 11
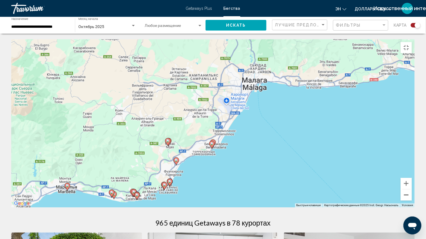
click at [412, 201] on button "Уменьшить" at bounding box center [406, 195] width 11 height 11
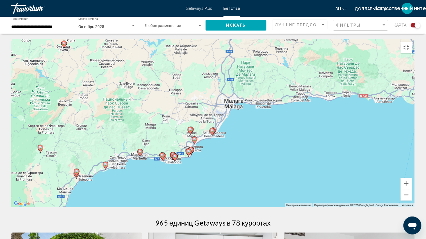
click at [412, 201] on button "Уменьшить" at bounding box center [406, 195] width 11 height 11
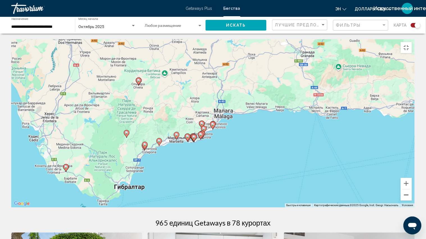
click at [412, 201] on button "Уменьшить" at bounding box center [406, 195] width 11 height 11
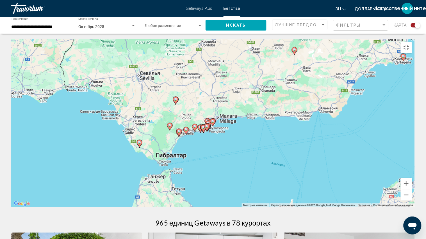
click at [347, 156] on div "Чтобы активировать перетаскивание с помощью клавиатуры, нажмите Alt + Ввод. Пос…" at bounding box center [212, 123] width 403 height 168
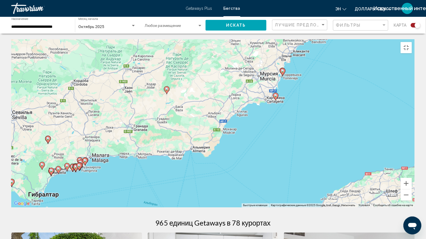
drag, startPoint x: 347, startPoint y: 156, endPoint x: 218, endPoint y: 195, distance: 135.4
click at [218, 195] on div "Чтобы активировать перетаскивание с помощью клавиатуры, нажмите Alt + Ввод. Пос…" at bounding box center [212, 123] width 403 height 168
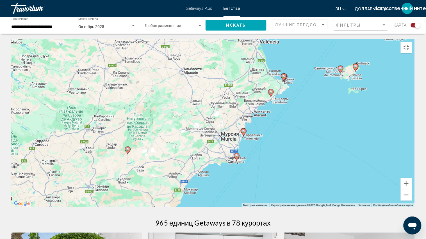
drag, startPoint x: 270, startPoint y: 125, endPoint x: 226, endPoint y: 192, distance: 80.3
click at [226, 192] on div "Чтобы активировать перетаскивание с помощью клавиатуры, нажмите Alt + Ввод. Пос…" at bounding box center [212, 123] width 403 height 168
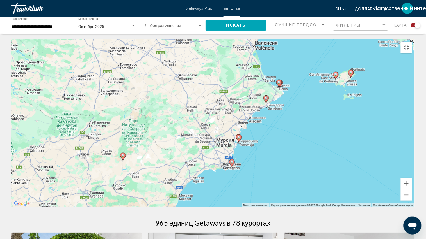
click at [232, 161] on image "Основное содержание" at bounding box center [231, 162] width 3 height 3
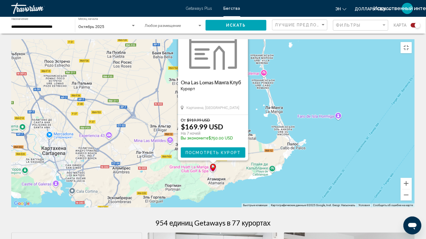
click at [241, 176] on div "Чтобы активировать перетаскивание с помощью клавиатуры, нажмите Alt + Ввод. Пос…" at bounding box center [212, 123] width 403 height 168
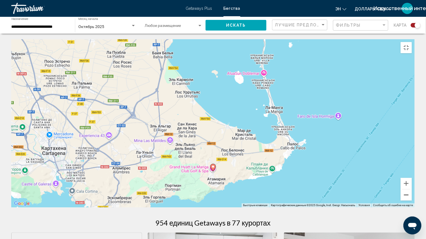
click at [412, 201] on button "Уменьшить" at bounding box center [406, 195] width 11 height 11
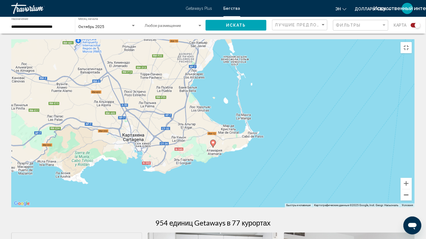
click at [412, 201] on button "Уменьшить" at bounding box center [406, 195] width 11 height 11
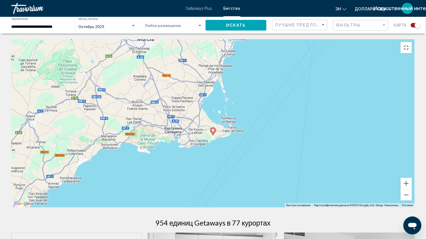
click at [241, 30] on image "Основное содержание" at bounding box center [240, 31] width 3 height 3
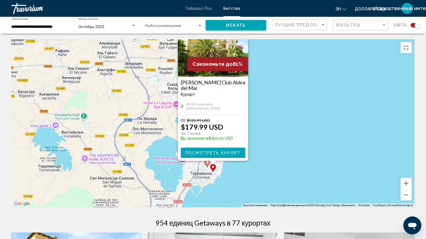
click at [207, 161] on image "Основное содержание" at bounding box center [207, 162] width 3 height 3
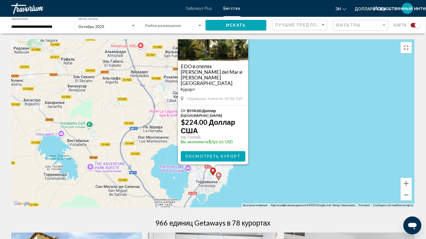
click at [217, 174] on image "Основное содержание" at bounding box center [218, 175] width 3 height 3
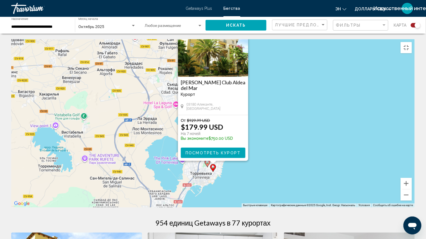
click at [250, 169] on div "Чтобы активировать перетаскивание с помощью клавиатуры, нажмите Alt + Ввод. Пос…" at bounding box center [212, 123] width 403 height 168
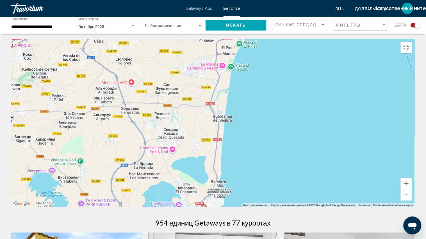
drag, startPoint x: 237, startPoint y: 130, endPoint x: 234, endPoint y: 175, distance: 45.3
click at [234, 175] on div "Чтобы активировать перетаскивание с помощью клавиатуры, нажмите Alt + Ввод. Пос…" at bounding box center [212, 123] width 403 height 168
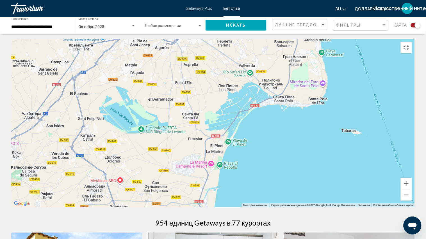
drag, startPoint x: 243, startPoint y: 101, endPoint x: 232, endPoint y: 200, distance: 99.4
click at [232, 200] on div "Чтобы активировать перетаскивание с помощью клавиатуры, нажмите Alt + Ввод. Пос…" at bounding box center [212, 123] width 403 height 168
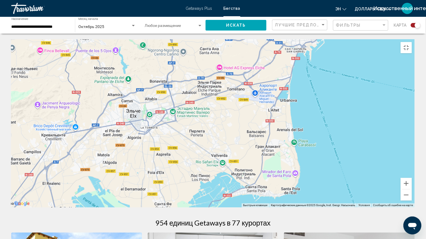
drag, startPoint x: 262, startPoint y: 131, endPoint x: 238, endPoint y: 209, distance: 81.6
click at [239, 202] on div "Основное содержание" at bounding box center [212, 123] width 403 height 168
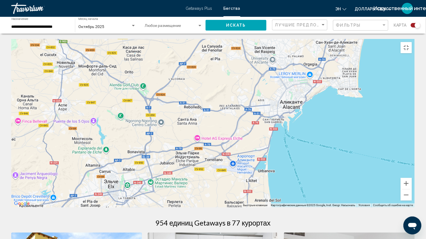
drag, startPoint x: 263, startPoint y: 159, endPoint x: 244, endPoint y: 215, distance: 58.8
click at [244, 202] on div "Основное содержание" at bounding box center [212, 123] width 403 height 168
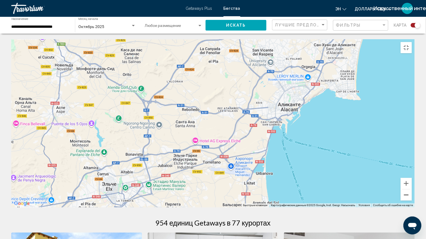
click at [412, 201] on button "Уменьшить" at bounding box center [406, 195] width 11 height 11
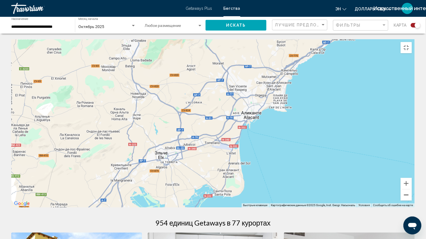
click at [412, 201] on button "Уменьшить" at bounding box center [406, 195] width 11 height 11
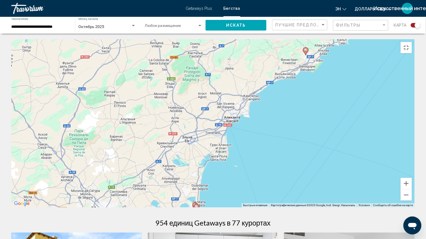
click at [305, 49] on image "Основное содержание" at bounding box center [305, 50] width 3 height 3
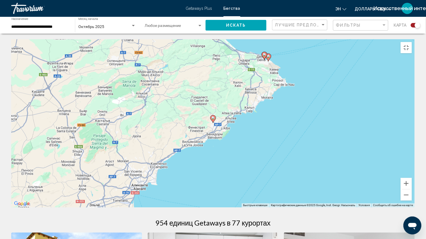
click at [213, 116] on image "Основное содержание" at bounding box center [212, 117] width 3 height 3
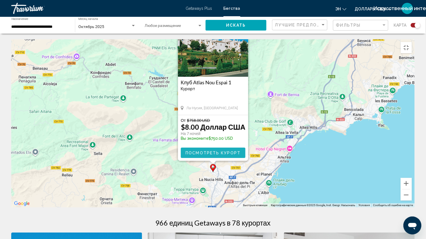
click at [217, 151] on span "Посмотреть курорт" at bounding box center [213, 153] width 55 height 4
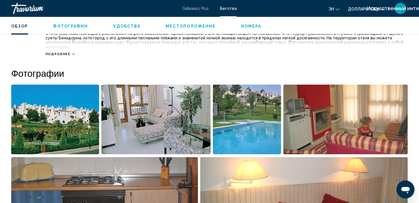
scroll to position [228, 0]
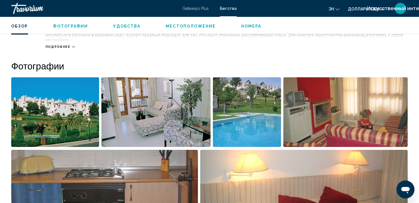
click at [197, 24] on span "Местоположение" at bounding box center [191, 26] width 50 height 4
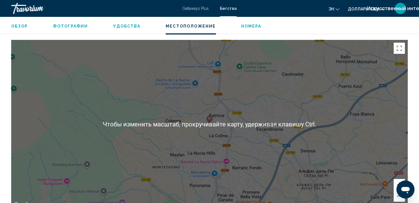
scroll to position [689, 0]
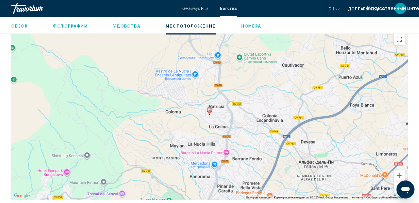
click at [394, 181] on button "Уменьшить" at bounding box center [399, 186] width 11 height 11
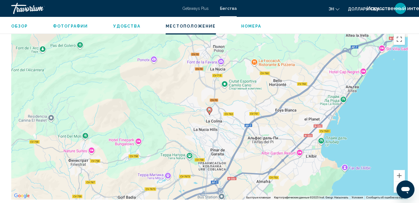
click at [396, 184] on button "Уменьшить" at bounding box center [399, 186] width 11 height 11
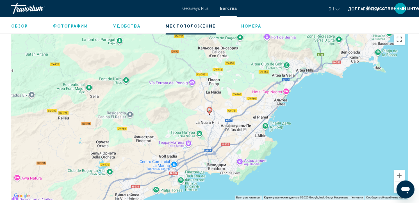
click at [396, 184] on button "Уменьшить" at bounding box center [399, 186] width 11 height 11
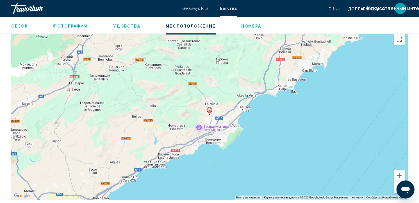
click at [396, 184] on button "Уменьшить" at bounding box center [399, 186] width 11 height 11
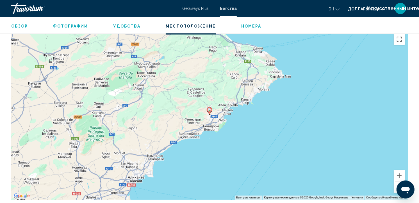
click at [396, 184] on button "Уменьшить" at bounding box center [399, 186] width 11 height 11
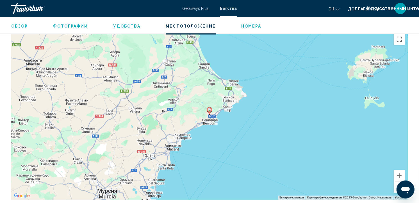
click at [396, 184] on button "Уменьшить" at bounding box center [399, 186] width 11 height 11
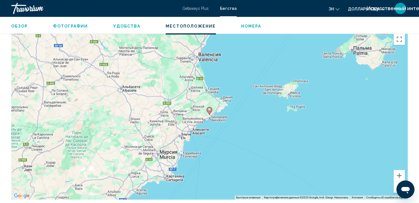
click at [396, 184] on button "Уменьшить" at bounding box center [399, 186] width 11 height 11
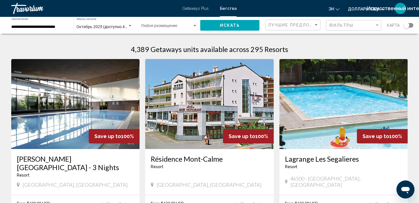
click at [411, 24] on div "Виджет поиска" at bounding box center [409, 25] width 10 height 4
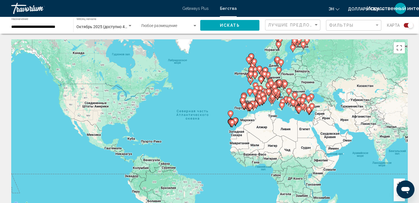
click at [395, 180] on button "Увеличить" at bounding box center [399, 183] width 11 height 11
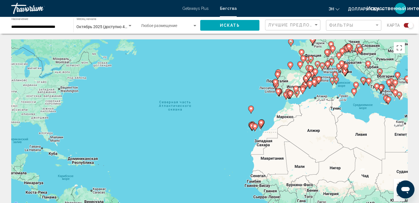
click at [316, 82] on gmp-advanced-marker "Основное содержание" at bounding box center [319, 80] width 6 height 8
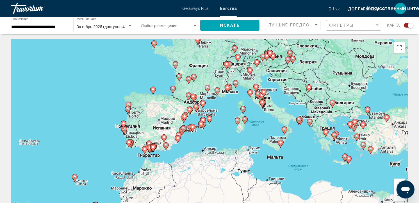
click at [182, 127] on image "Основное содержание" at bounding box center [183, 127] width 3 height 3
type input "**********"
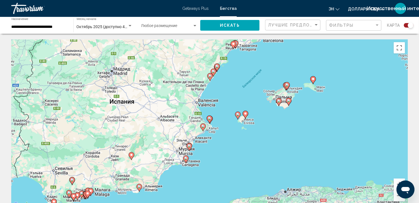
click at [279, 99] on image "Основное содержание" at bounding box center [278, 100] width 3 height 3
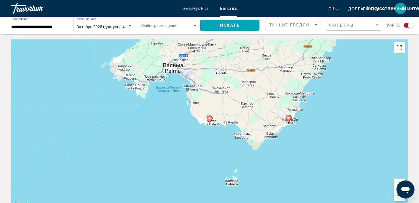
click at [289, 119] on image "Основное содержание" at bounding box center [288, 117] width 3 height 3
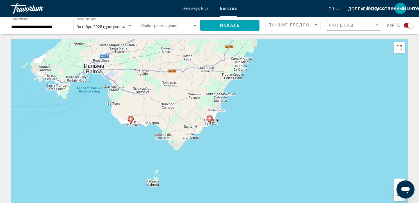
click at [209, 120] on icon "Основное содержание" at bounding box center [209, 119] width 5 height 7
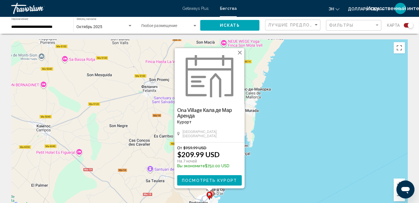
click at [241, 52] on button "Закрыть" at bounding box center [239, 52] width 8 height 8
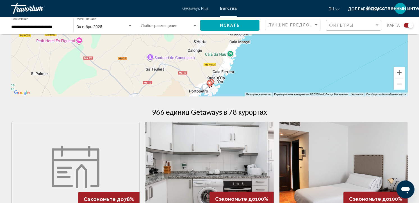
scroll to position [121, 0]
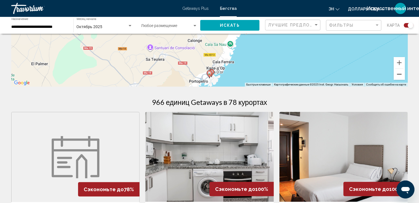
click at [398, 74] on button "Уменьшить" at bounding box center [399, 73] width 11 height 11
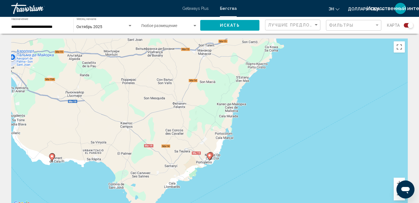
scroll to position [0, 0]
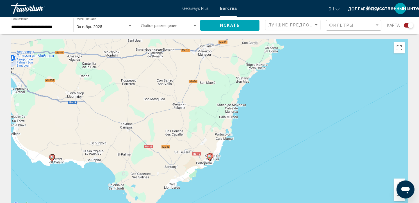
click at [53, 157] on image "Основное содержание" at bounding box center [51, 156] width 3 height 3
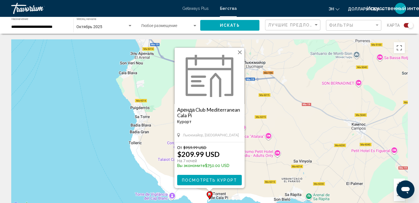
click at [81, 151] on div "Чтобы активировать перетаскивание с помощью клавиатуры, нажмите Alt + Ввод. Пос…" at bounding box center [209, 123] width 396 height 168
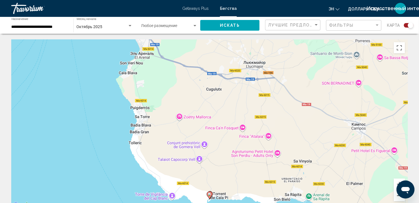
click at [396, 195] on button "Уменьшить" at bounding box center [399, 195] width 11 height 11
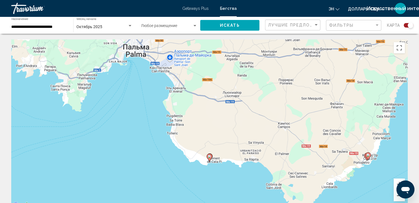
click at [396, 195] on button "Уменьшить" at bounding box center [399, 195] width 11 height 11
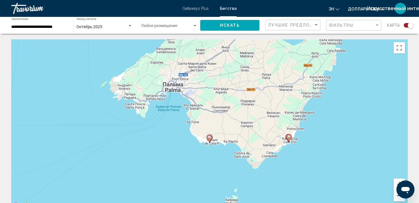
click at [396, 195] on button "Уменьшить" at bounding box center [399, 195] width 11 height 11
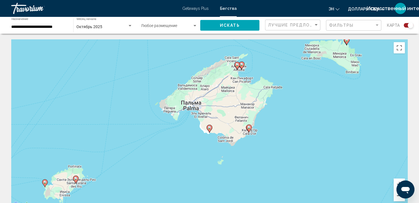
click at [396, 195] on button "Уменьшить" at bounding box center [399, 195] width 11 height 11
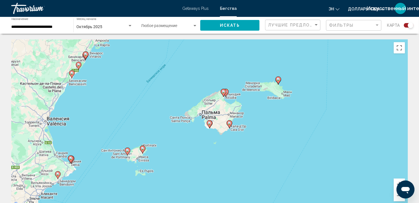
click at [72, 73] on image "Основное содержание" at bounding box center [71, 72] width 3 height 3
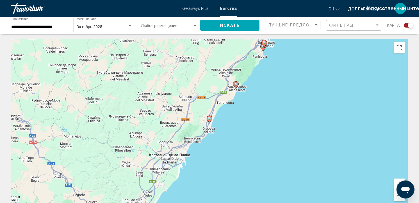
click at [209, 119] on image "Основное содержание" at bounding box center [209, 117] width 3 height 3
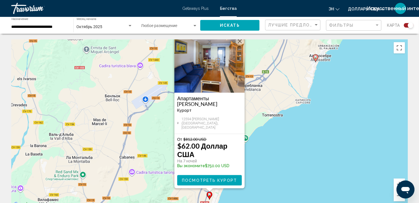
click at [268, 136] on div "Чтобы активировать перетаскивание с помощью клавиатуры, нажмите Alt + Ввод. Пос…" at bounding box center [209, 123] width 396 height 168
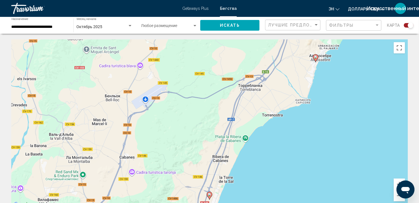
click at [315, 57] on image "Основное содержание" at bounding box center [315, 56] width 3 height 3
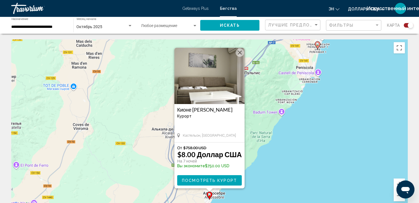
click at [316, 44] on image "Основное содержание" at bounding box center [317, 43] width 3 height 3
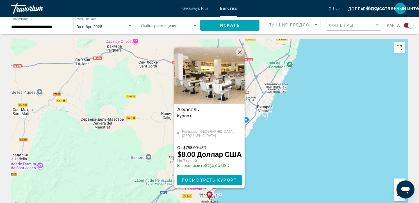
click at [397, 198] on button "Уменьшить" at bounding box center [399, 195] width 11 height 11
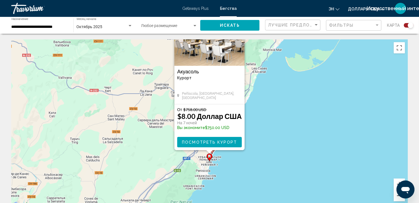
click at [397, 198] on button "Уменьшить" at bounding box center [399, 195] width 11 height 11
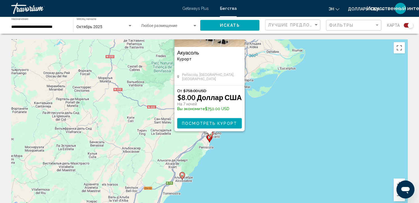
click at [324, 180] on div "Чтобы активировать перетаскивание с помощью клавиатуры, нажмите Alt + Ввод. Пос…" at bounding box center [209, 123] width 396 height 168
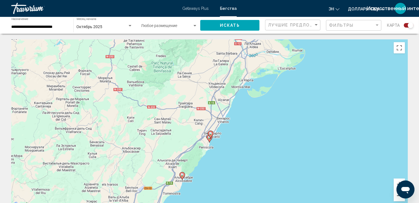
click at [396, 196] on button "Уменьшить" at bounding box center [399, 195] width 11 height 11
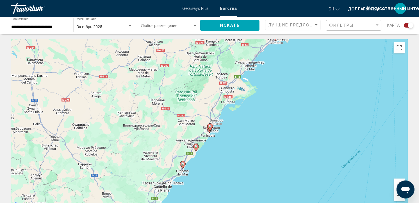
click at [396, 196] on button "Уменьшить" at bounding box center [399, 195] width 11 height 11
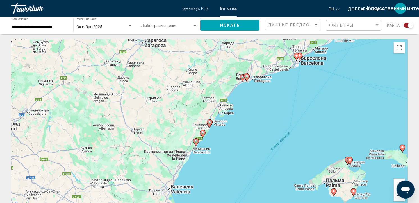
click at [396, 196] on button "Уменьшить" at bounding box center [399, 195] width 11 height 11
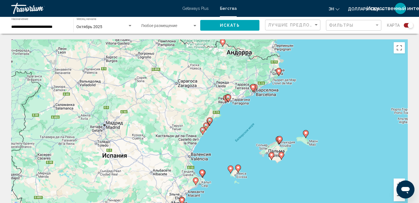
click at [396, 196] on button "Уменьшить" at bounding box center [399, 195] width 11 height 11
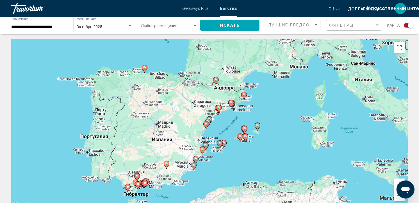
click at [205, 124] on image "Основное содержание" at bounding box center [205, 123] width 3 height 3
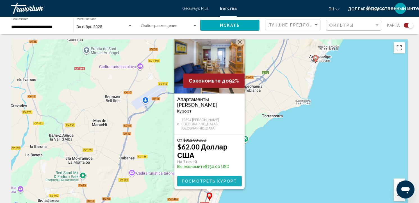
click at [228, 182] on span "Посмотреть курорт" at bounding box center [209, 181] width 55 height 4
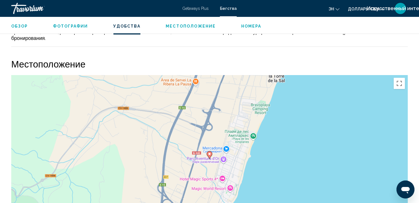
scroll to position [704, 0]
click at [131, 156] on div "Чтобы активировать перетаскивание с помощью клавиатуры, нажмите Alt + Ввод. Пос…" at bounding box center [209, 159] width 396 height 168
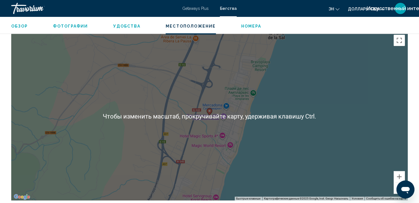
scroll to position [765, 0]
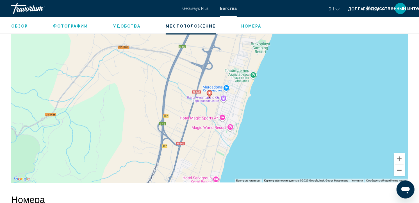
click at [401, 170] on button "Уменьшить" at bounding box center [399, 169] width 11 height 11
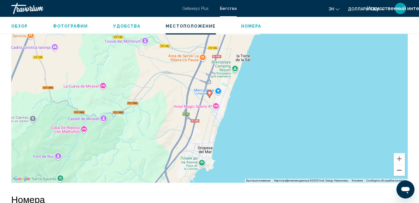
click at [401, 170] on button "Уменьшить" at bounding box center [399, 169] width 11 height 11
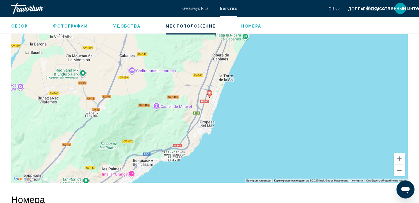
click at [401, 170] on button "Уменьшить" at bounding box center [399, 169] width 11 height 11
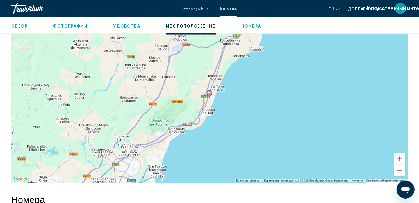
click at [401, 170] on button "Уменьшить" at bounding box center [399, 169] width 11 height 11
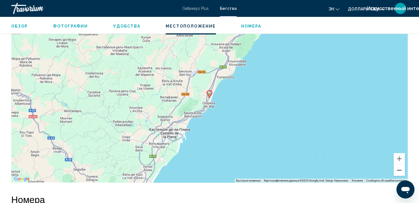
click at [401, 170] on button "Уменьшить" at bounding box center [399, 169] width 11 height 11
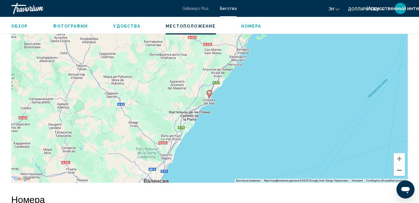
click at [401, 170] on button "Уменьшить" at bounding box center [399, 169] width 11 height 11
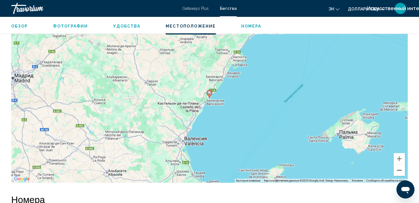
click at [399, 169] on button "Уменьшить" at bounding box center [399, 169] width 11 height 11
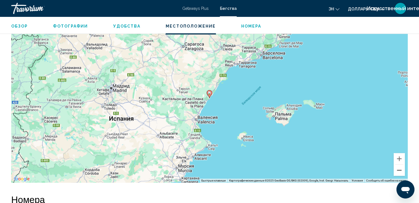
click at [399, 169] on button "Уменьшить" at bounding box center [399, 169] width 11 height 11
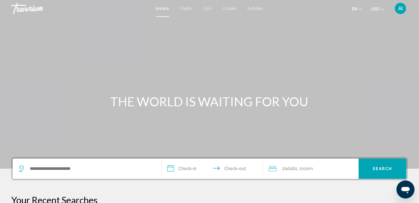
click at [206, 8] on span "Cars" at bounding box center [208, 8] width 8 height 4
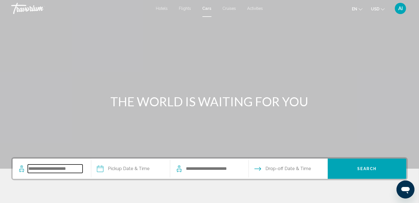
click at [60, 168] on input "Search widget" at bounding box center [55, 168] width 55 height 8
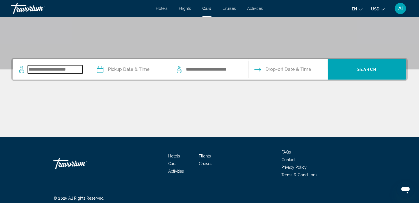
scroll to position [102, 0]
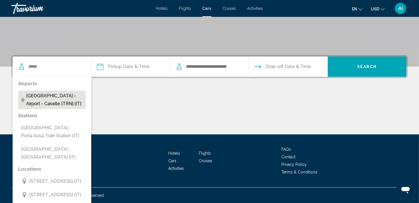
click at [55, 93] on span "Turin - Airport - Caselle [TRN] [IT]" at bounding box center [54, 100] width 57 height 16
type input "**********"
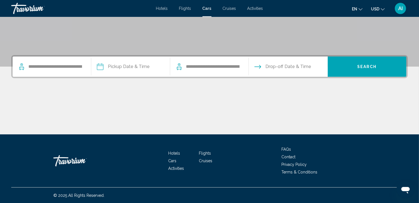
click at [119, 68] on input "Pickup date" at bounding box center [130, 67] width 81 height 22
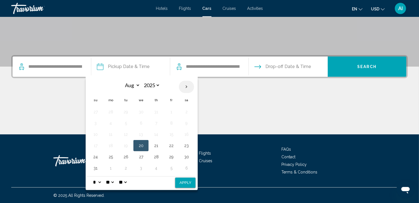
click at [185, 84] on th "Next month" at bounding box center [186, 87] width 15 height 12
select select "*"
click at [186, 111] on button "4" at bounding box center [186, 112] width 9 height 8
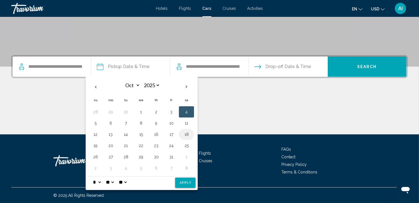
click at [186, 132] on button "18" at bounding box center [186, 134] width 9 height 8
click at [187, 112] on button "4" at bounding box center [186, 112] width 9 height 8
click at [185, 182] on button "Apply" at bounding box center [185, 182] width 20 height 10
type input "**********"
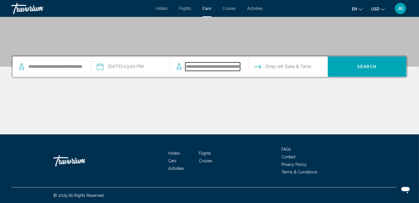
click at [213, 69] on input "**********" at bounding box center [212, 66] width 55 height 8
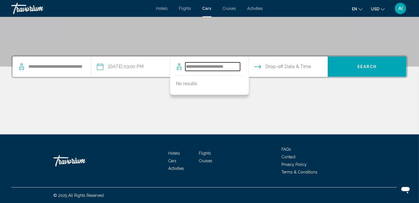
click at [230, 67] on input "**********" at bounding box center [212, 66] width 55 height 8
type input "*"
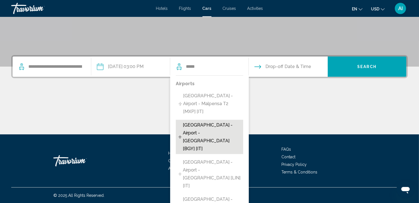
click at [218, 123] on span "Milan - Airport - Bergamo [BGY] [IT]" at bounding box center [212, 136] width 58 height 31
type input "**********"
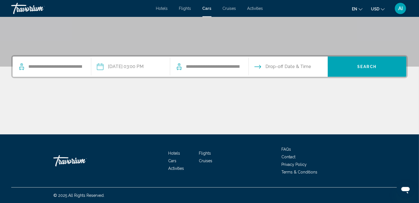
click at [279, 63] on input "Drop-off date" at bounding box center [287, 67] width 81 height 22
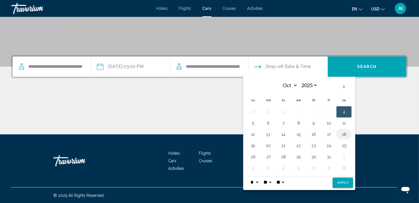
click at [342, 134] on button "18" at bounding box center [343, 134] width 9 height 8
click at [345, 182] on button "Apply" at bounding box center [343, 182] width 20 height 10
type input "**********"
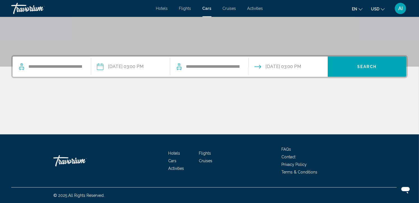
click at [371, 65] on span "Search" at bounding box center [367, 67] width 20 height 4
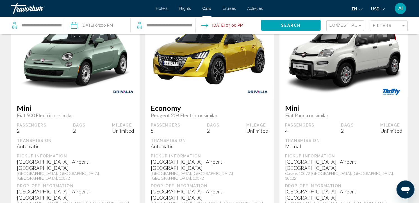
scroll to position [28, 0]
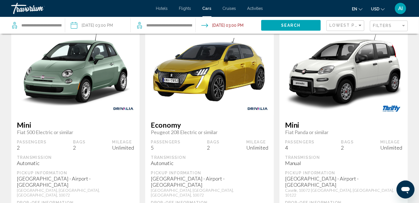
click at [235, 121] on span "Economy" at bounding box center [209, 124] width 117 height 8
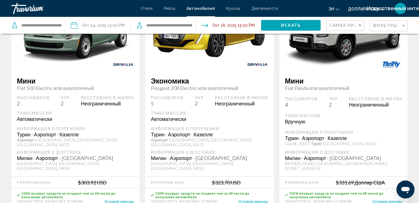
scroll to position [87, 0]
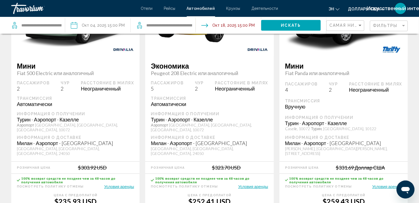
click at [124, 114] on div "Информация о получении" at bounding box center [75, 113] width 117 height 5
click at [123, 184] on button "Условия аренды" at bounding box center [119, 186] width 30 height 5
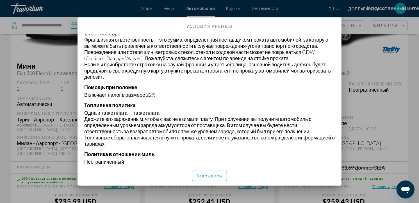
scroll to position [411, 0]
